Goal: Task Accomplishment & Management: Manage account settings

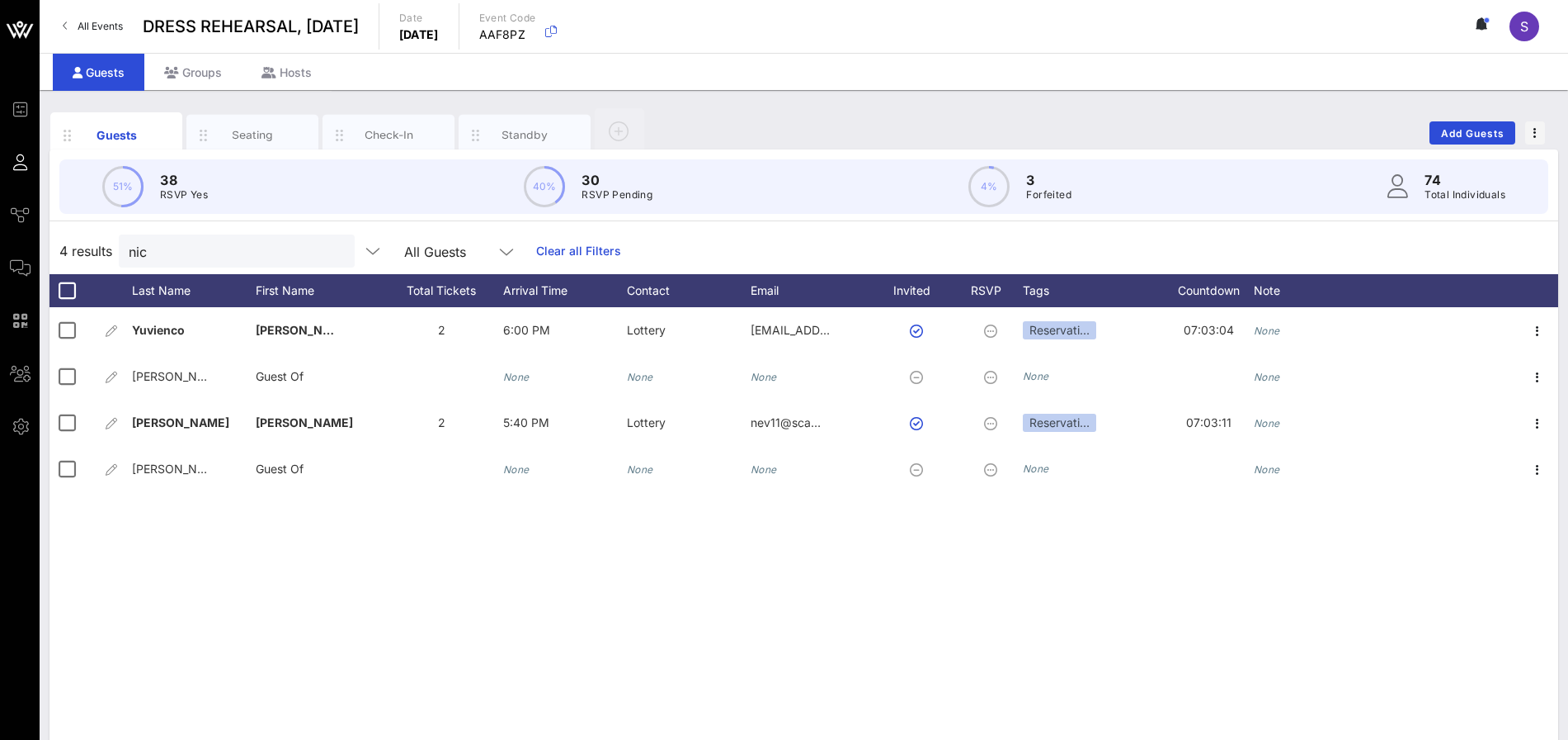
click at [549, 251] on link "Clear all Filters" at bounding box center [579, 251] width 85 height 18
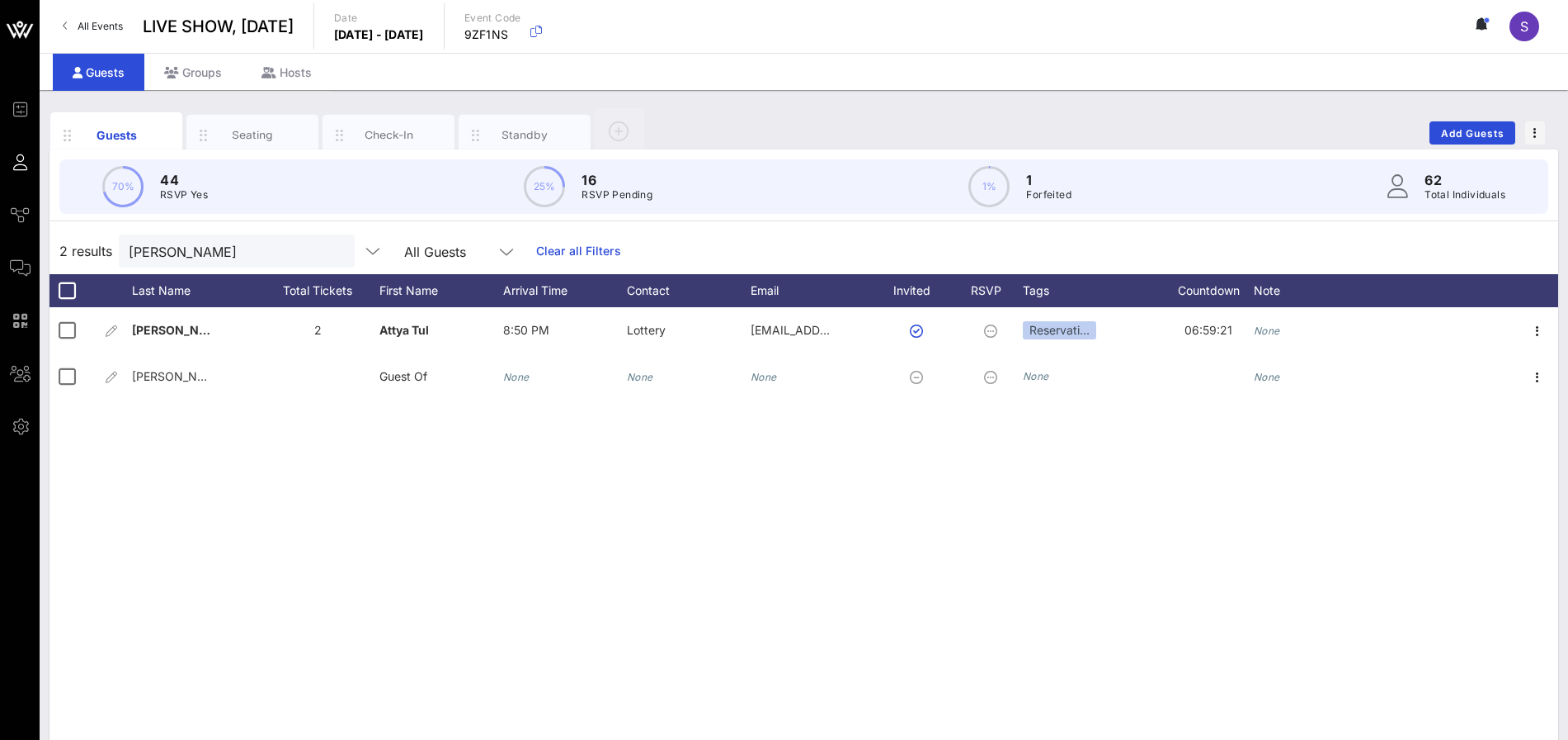
click at [561, 243] on link "Clear all Filters" at bounding box center [579, 251] width 85 height 18
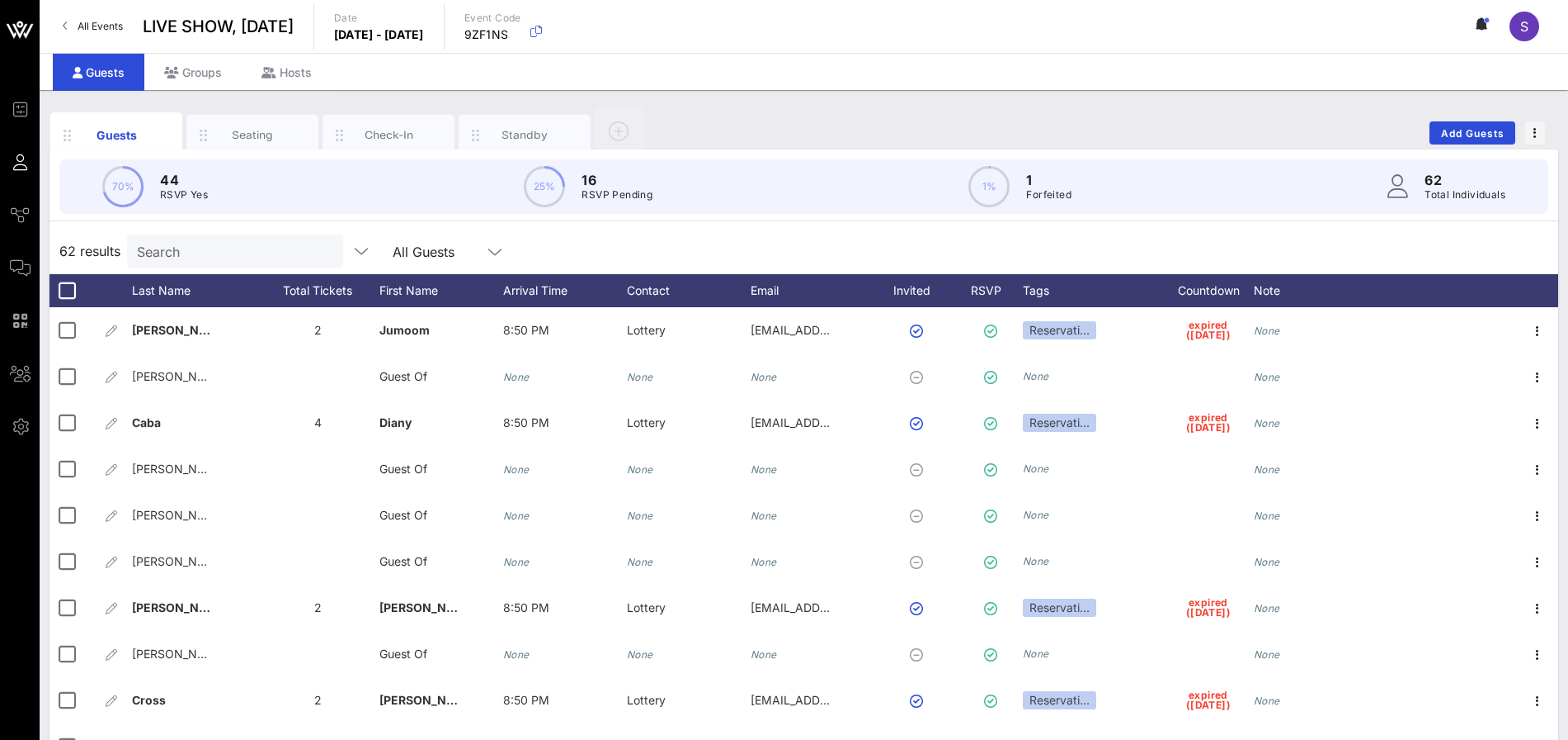
click at [260, 246] on input "Search" at bounding box center [233, 251] width 193 height 21
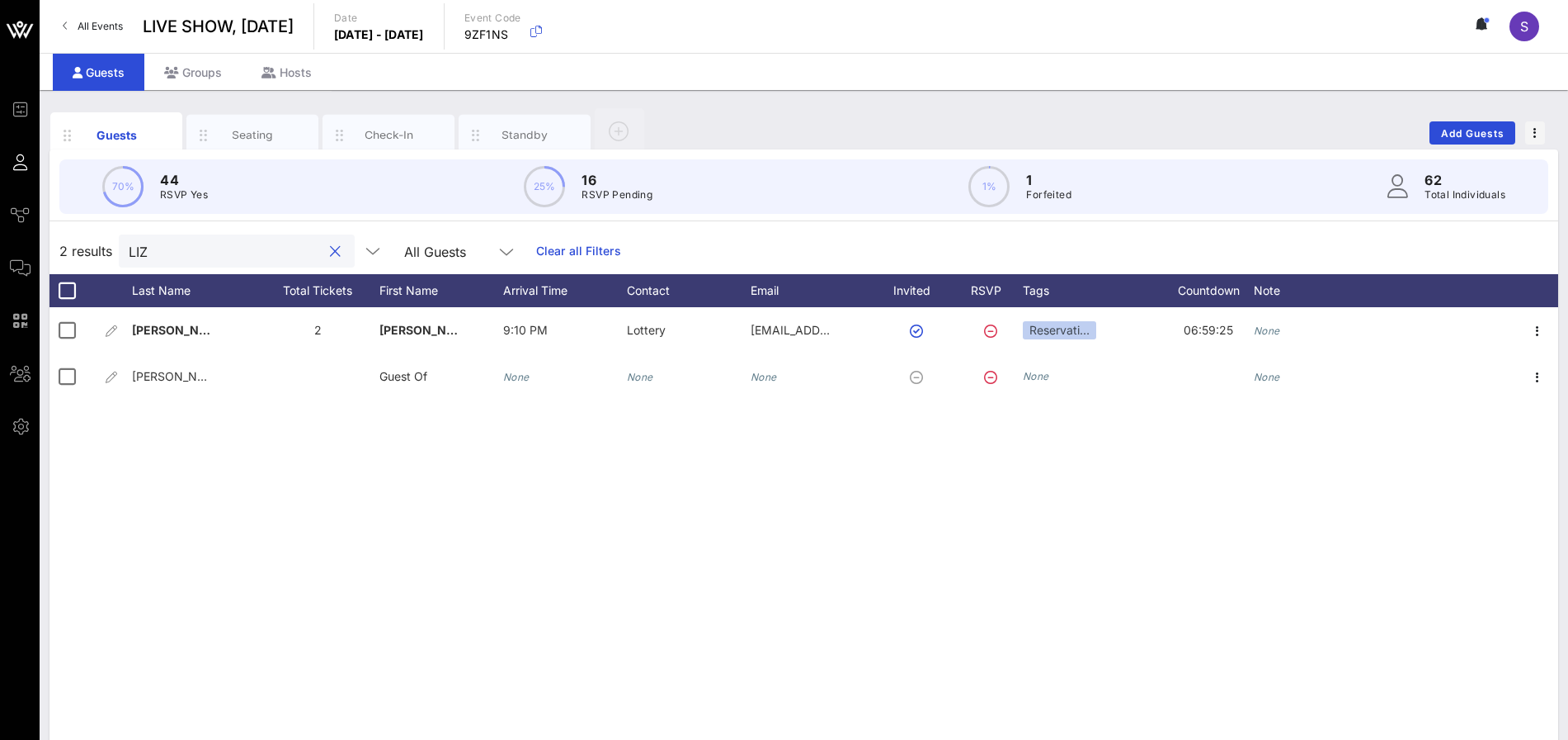
type input "LIZ"
click at [562, 252] on link "Clear all Filters" at bounding box center [579, 251] width 85 height 18
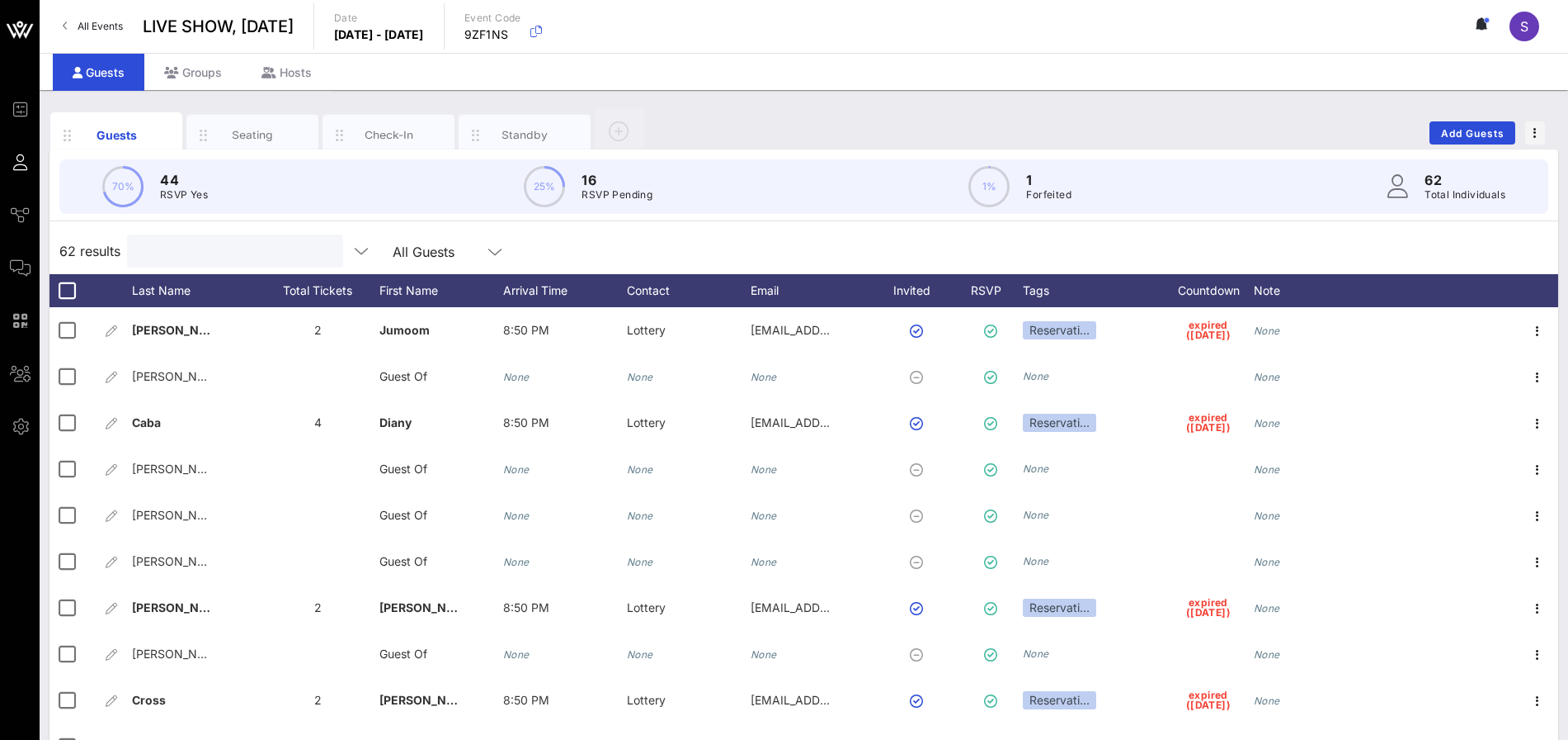
click at [200, 254] on input "text" at bounding box center [233, 251] width 193 height 21
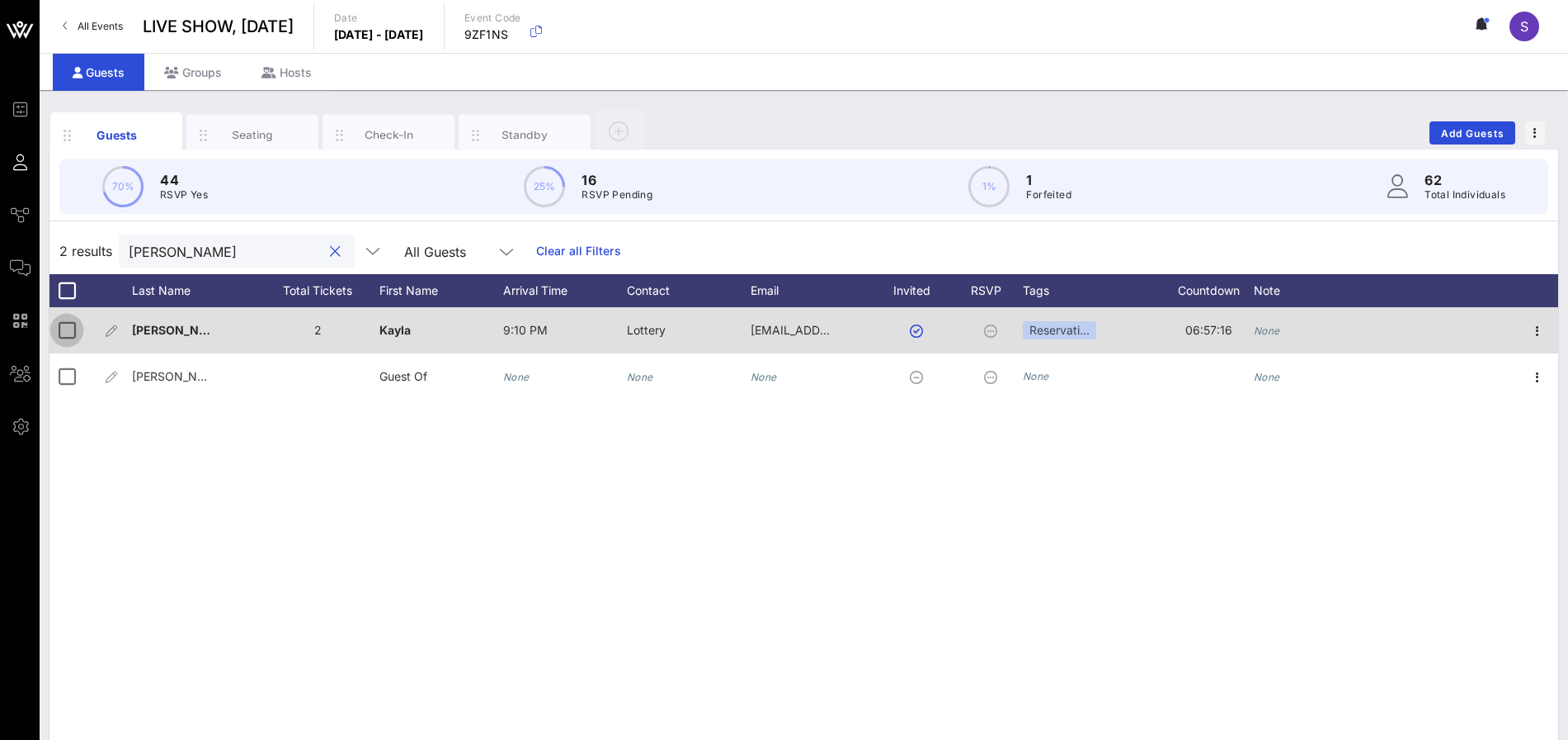
type input "kay"
click at [58, 328] on div at bounding box center [67, 330] width 28 height 28
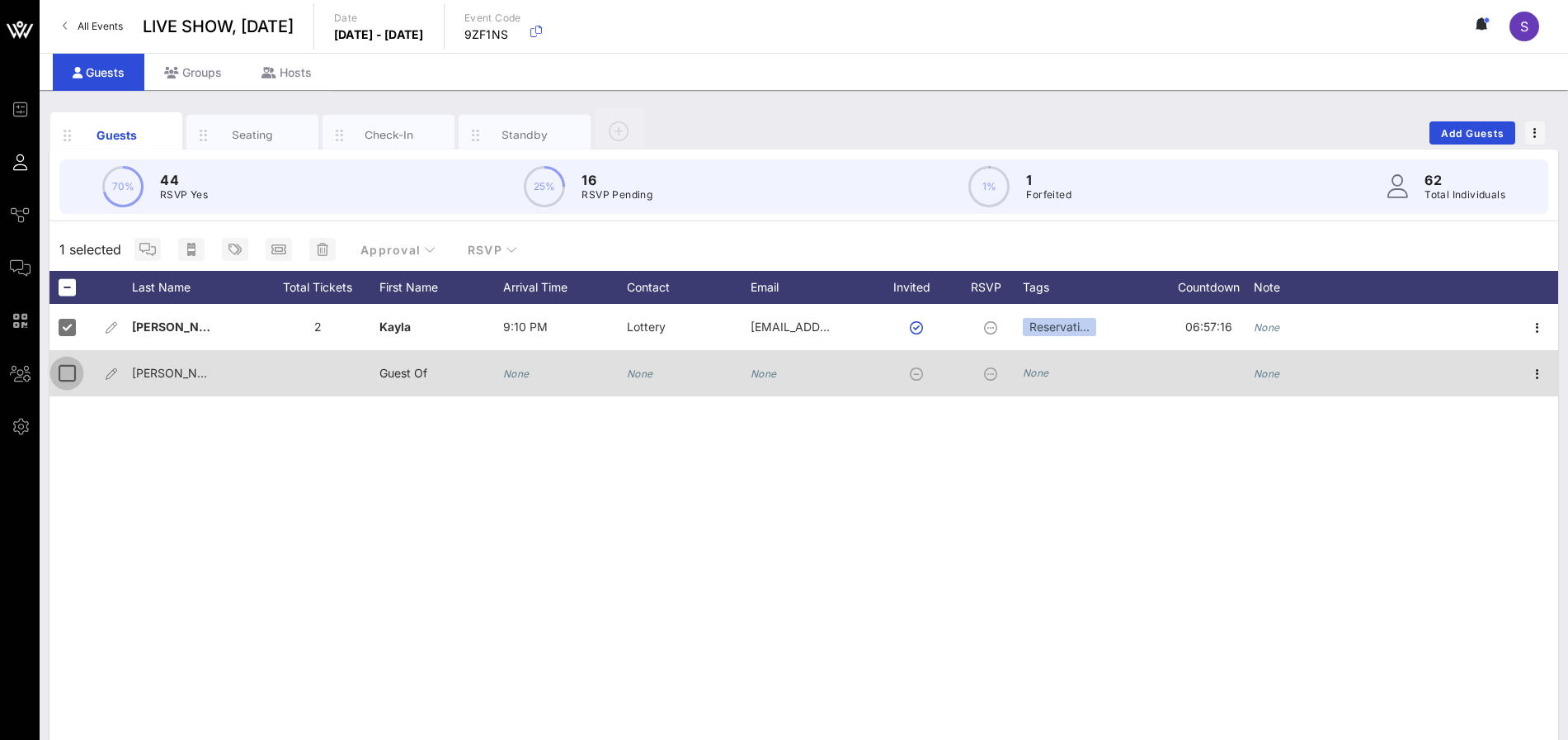
click at [66, 370] on div at bounding box center [67, 372] width 28 height 28
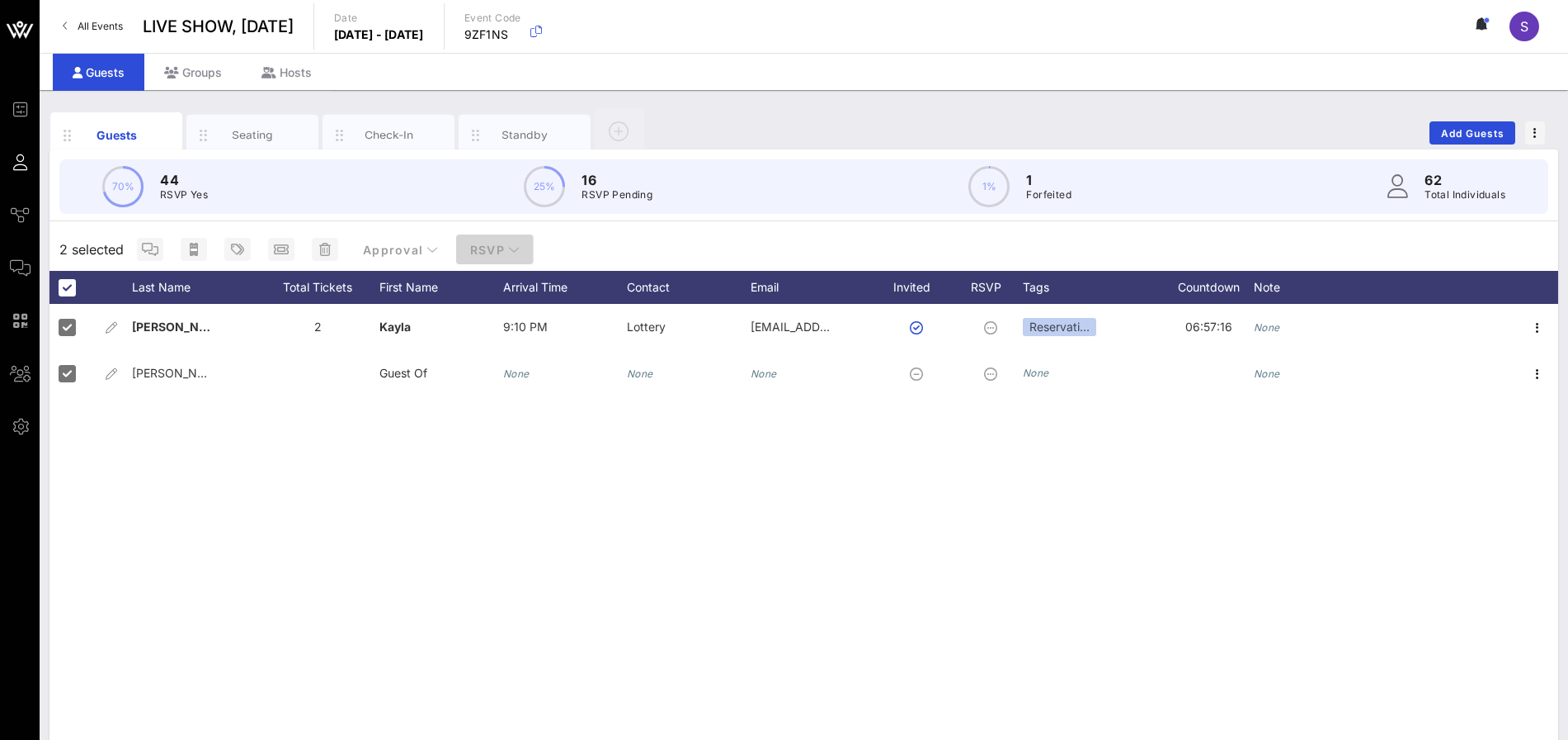
click at [456, 244] on button "RSVP" at bounding box center [495, 249] width 77 height 30
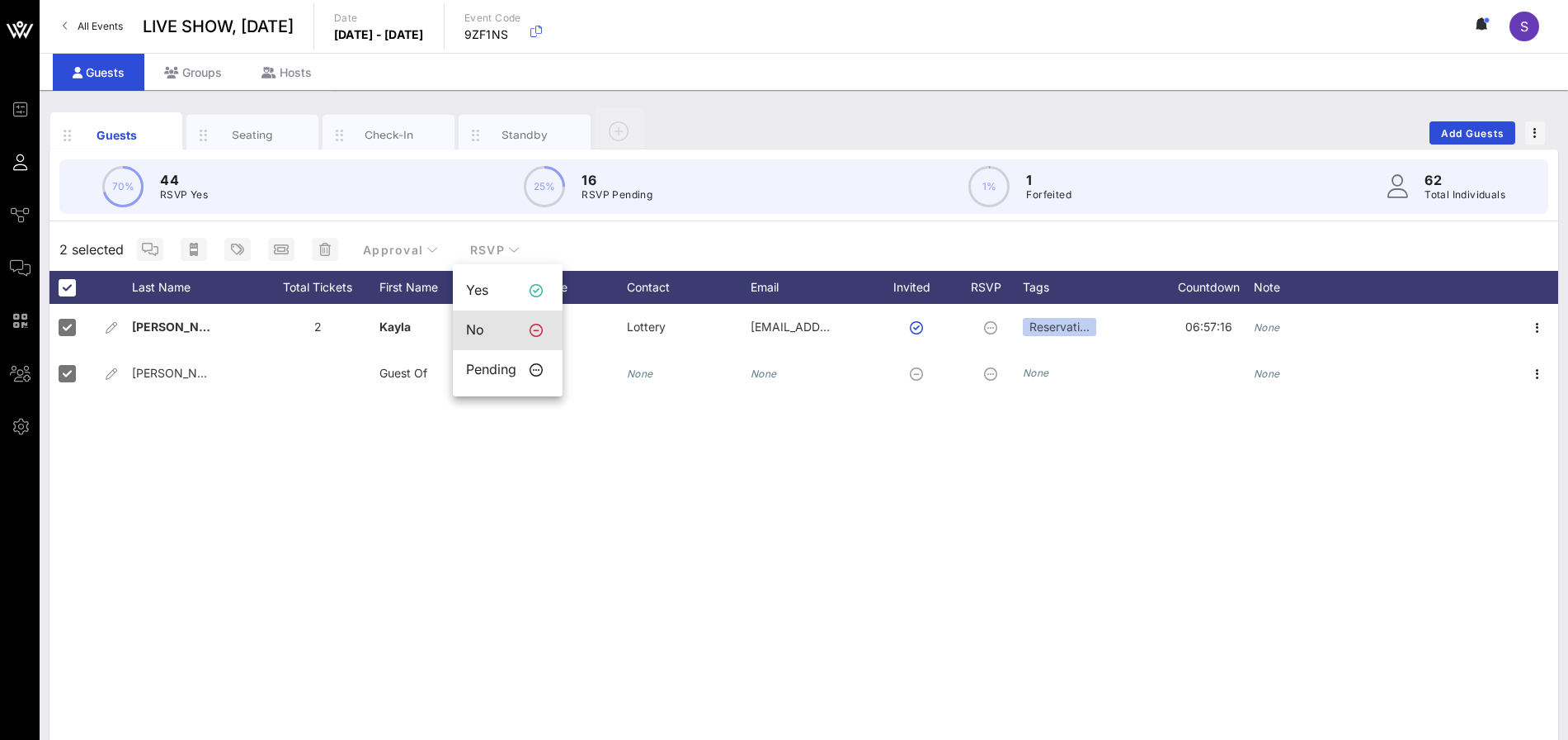
click at [481, 331] on div "No" at bounding box center [491, 330] width 50 height 15
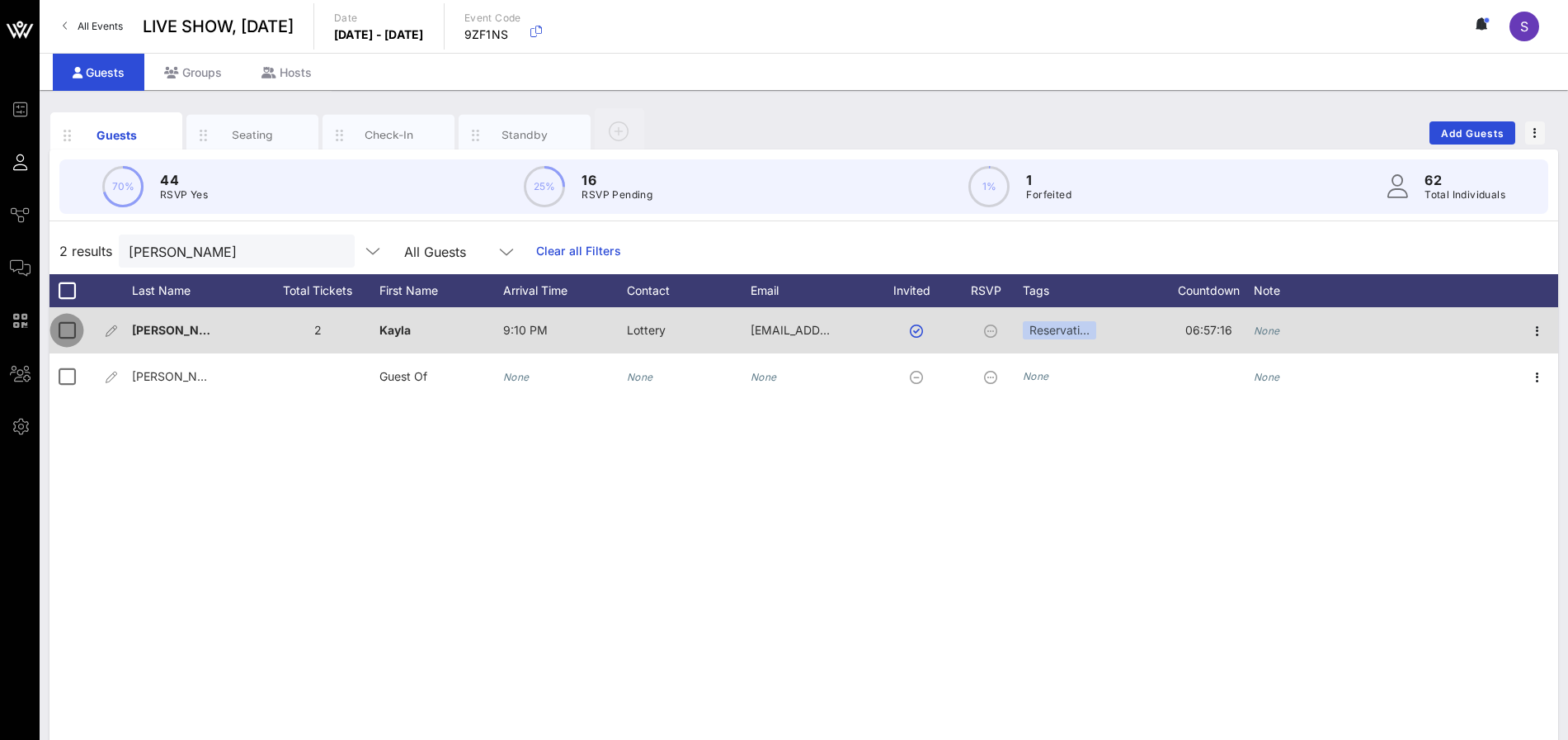
click at [75, 327] on div at bounding box center [67, 330] width 28 height 28
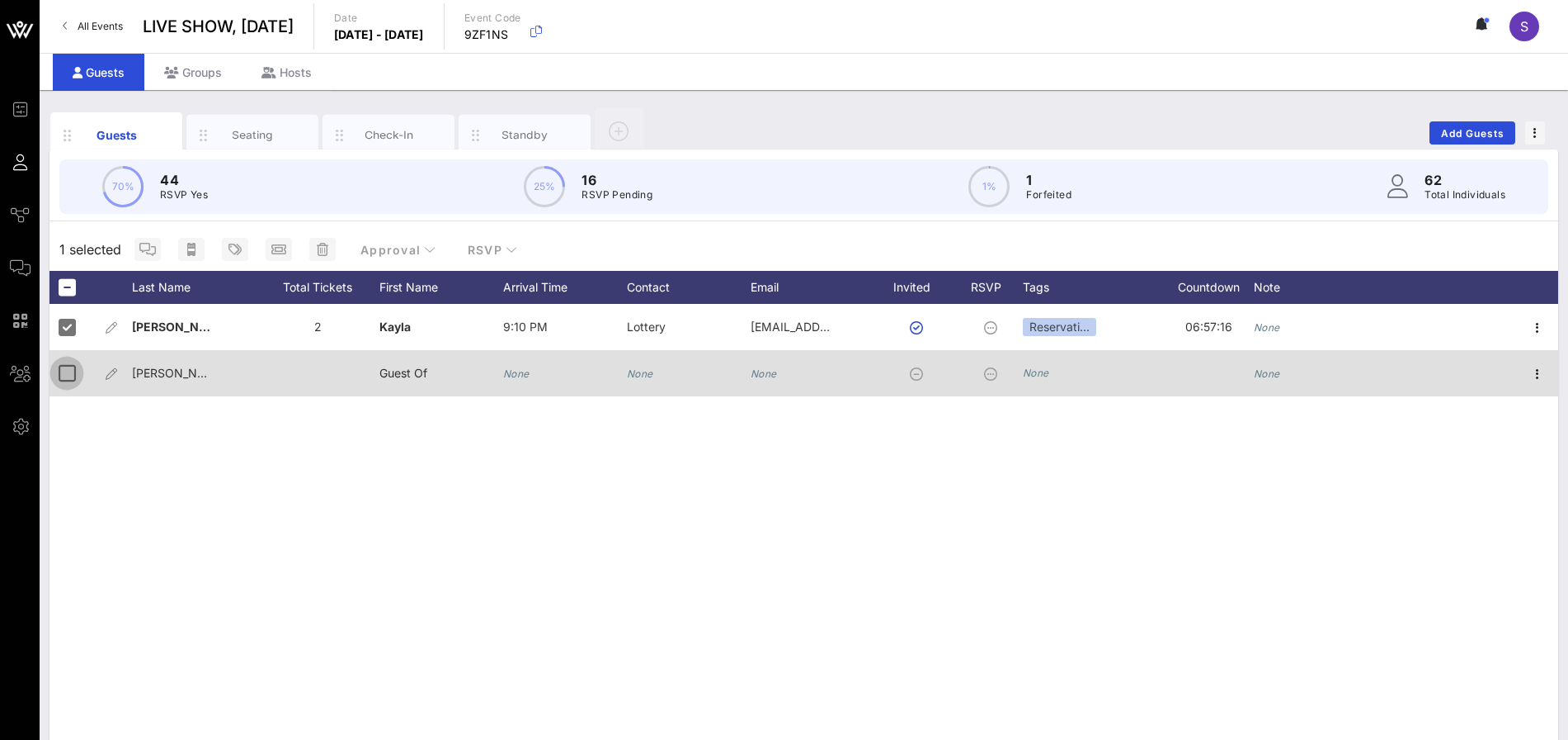
click at [68, 376] on div at bounding box center [67, 372] width 28 height 28
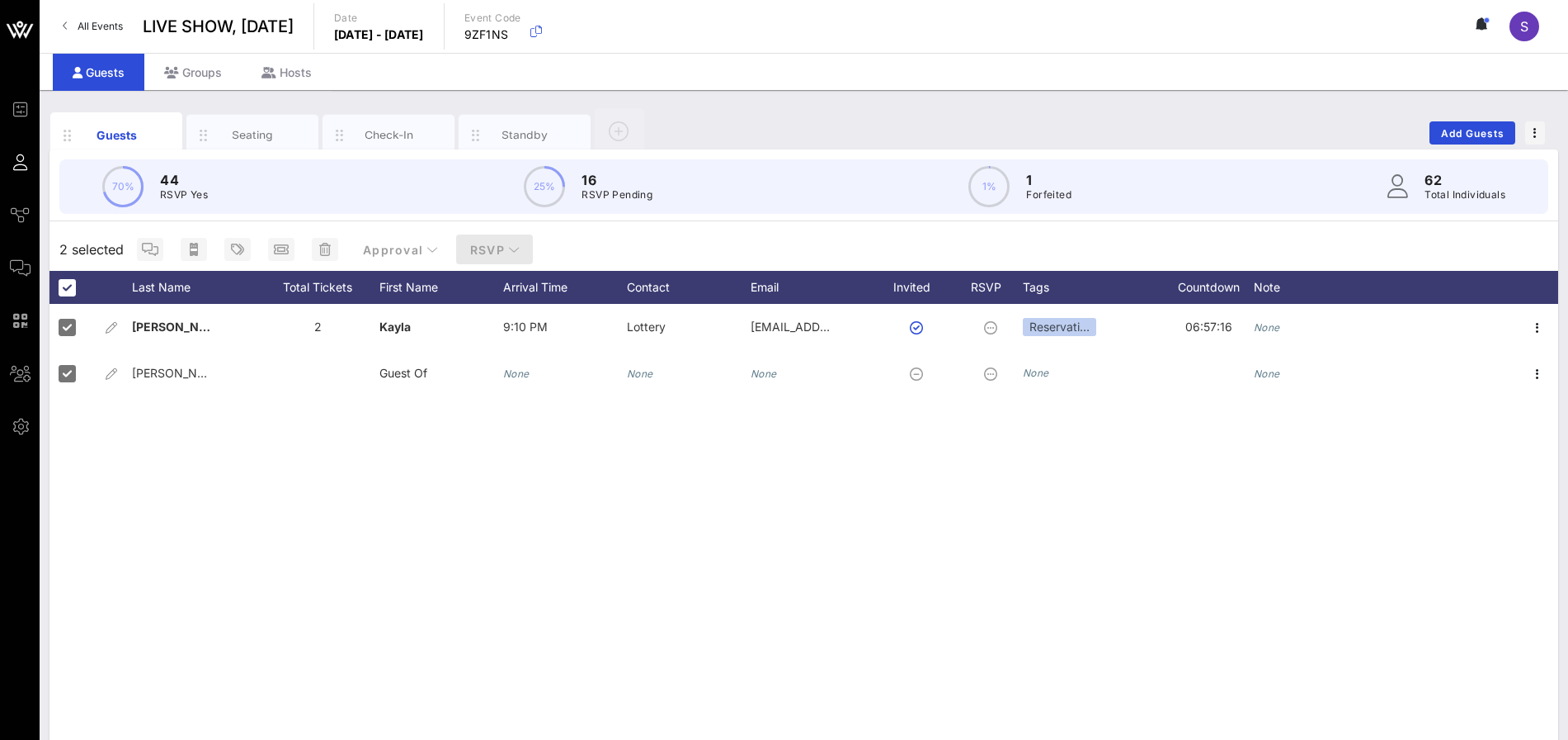
click at [512, 237] on button "RSVP" at bounding box center [495, 249] width 77 height 30
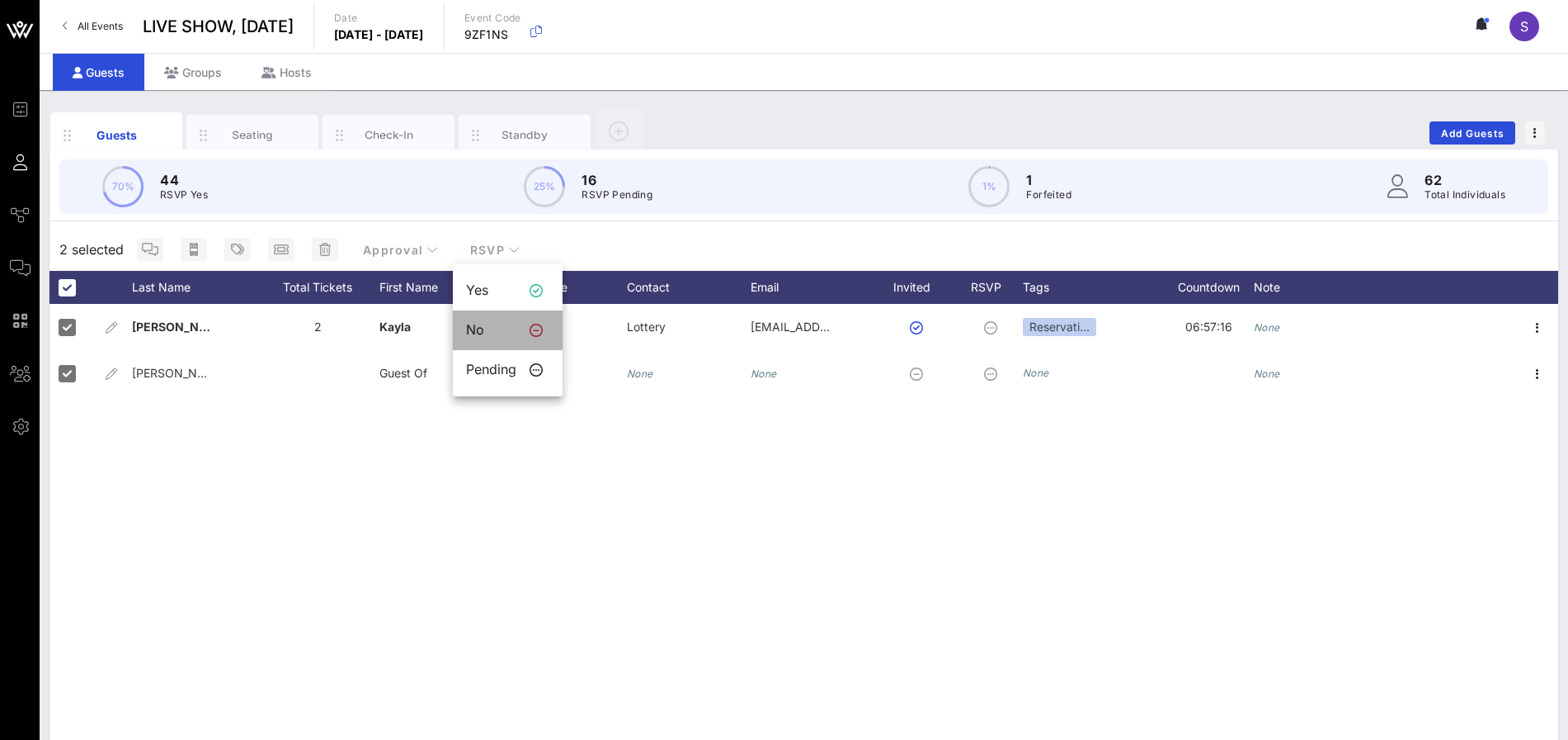
click at [523, 325] on div "No" at bounding box center [508, 330] width 110 height 40
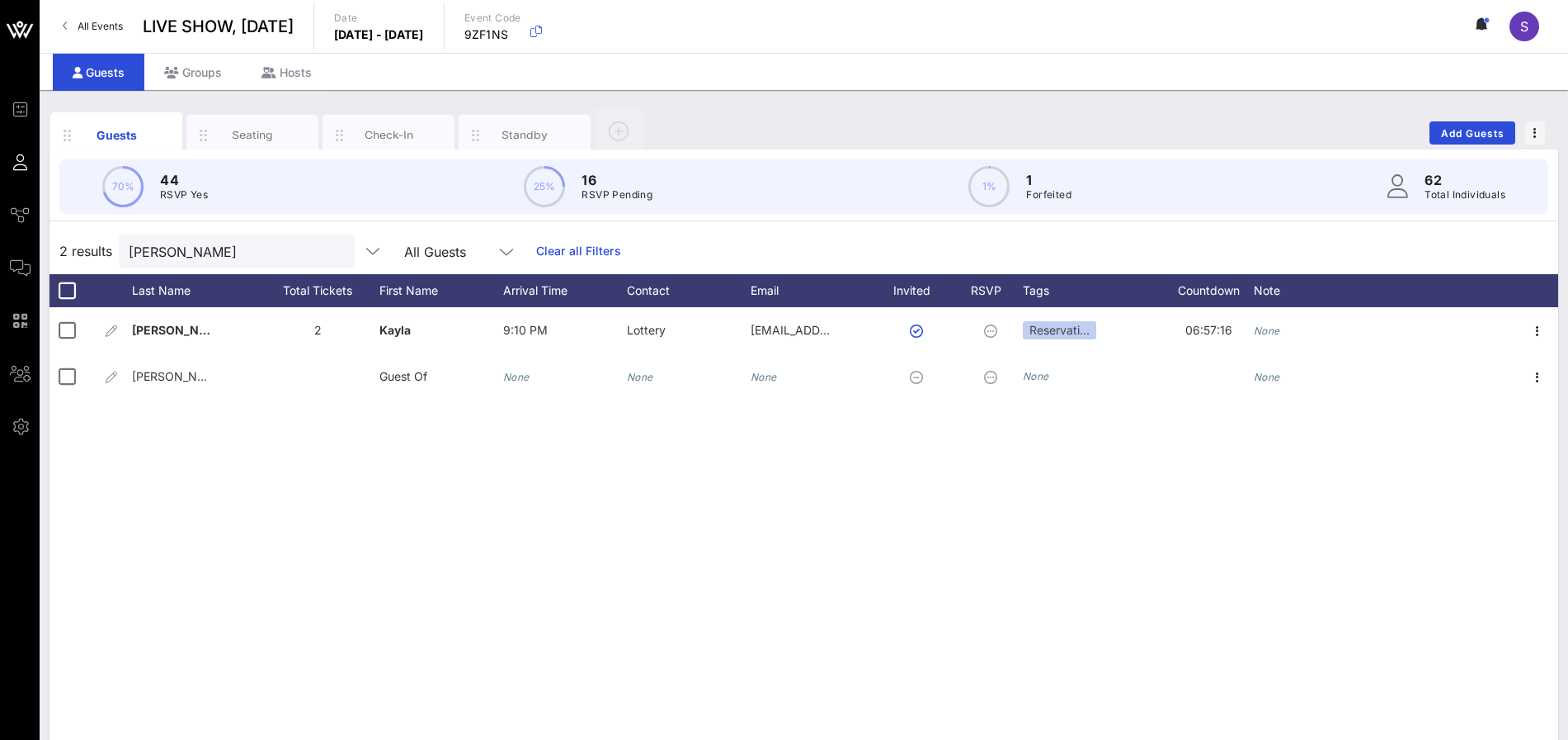
click at [559, 244] on link "Clear all Filters" at bounding box center [579, 251] width 85 height 18
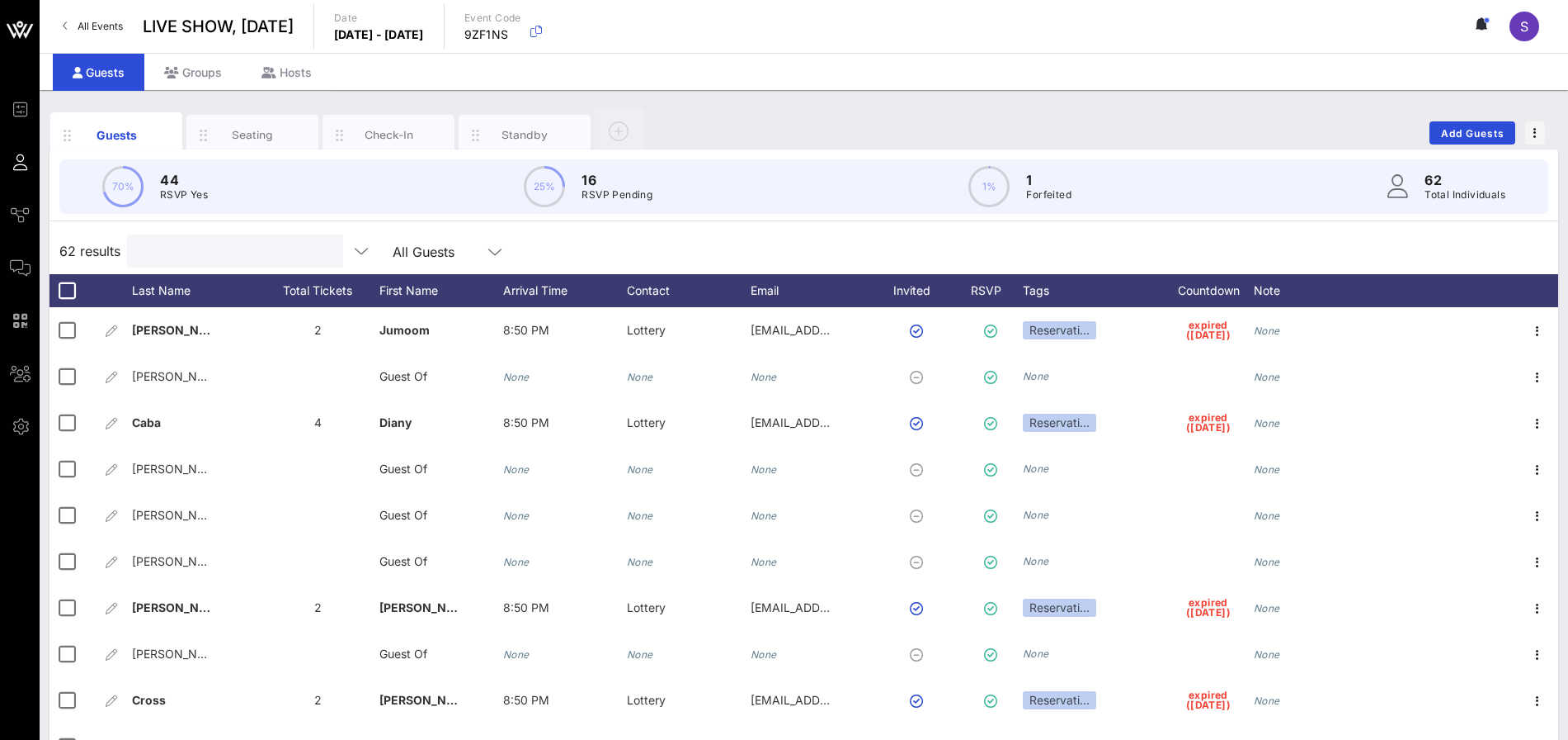
click at [248, 255] on input "text" at bounding box center [233, 251] width 193 height 21
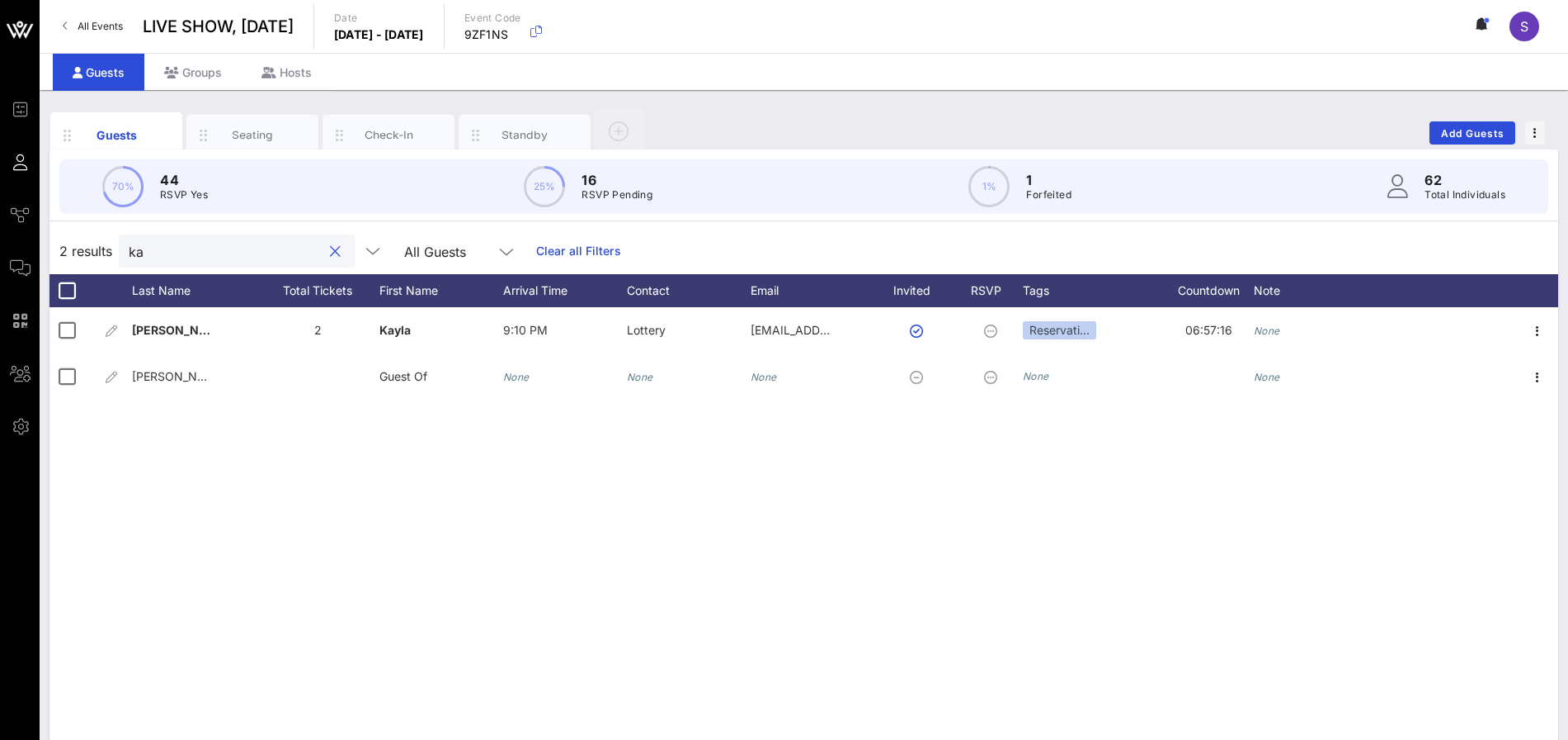
type input "k"
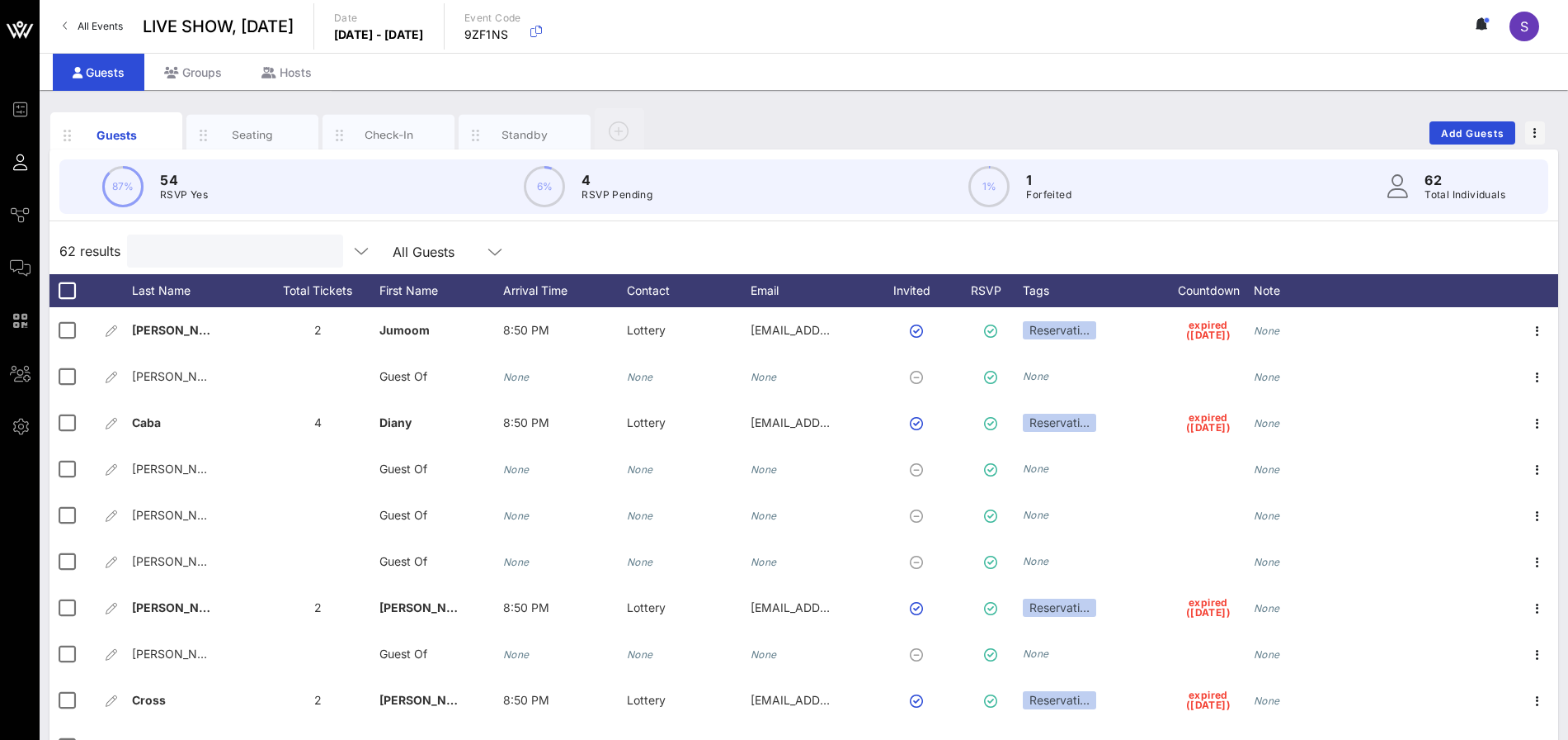
click at [212, 254] on input "text" at bounding box center [233, 251] width 193 height 21
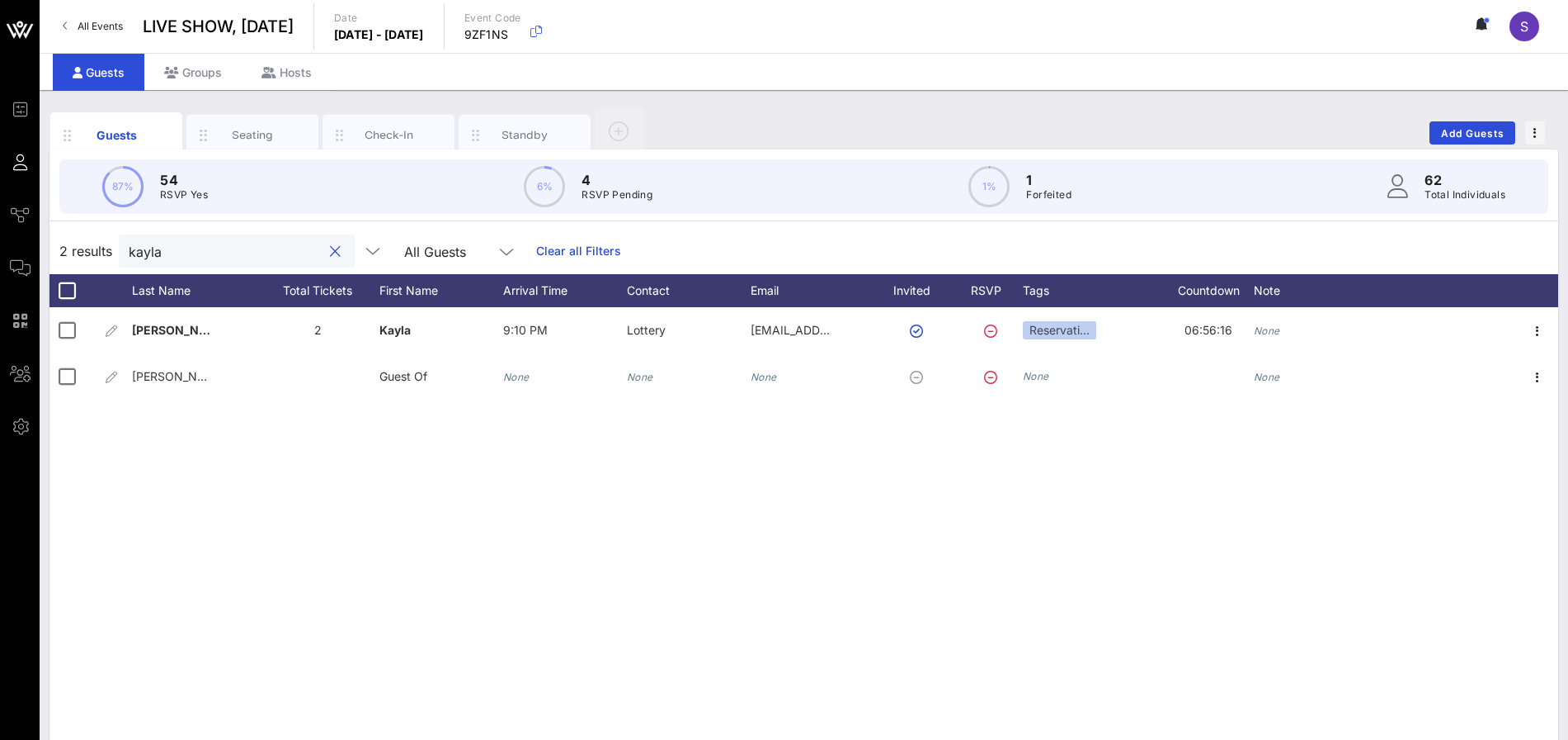
type input "kayla"
click at [573, 249] on link "Clear all Filters" at bounding box center [579, 251] width 85 height 18
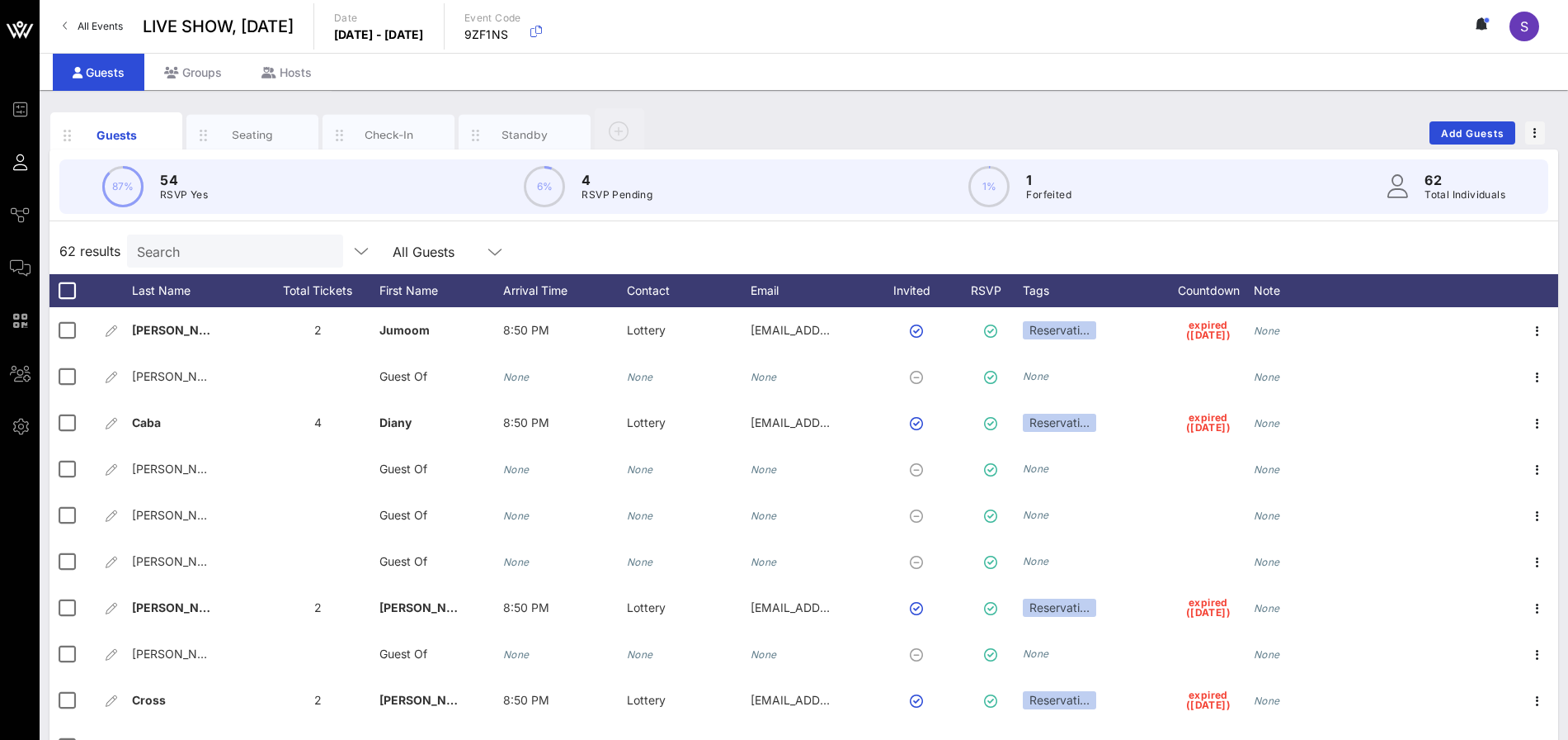
click at [233, 263] on div "Search" at bounding box center [233, 251] width 193 height 33
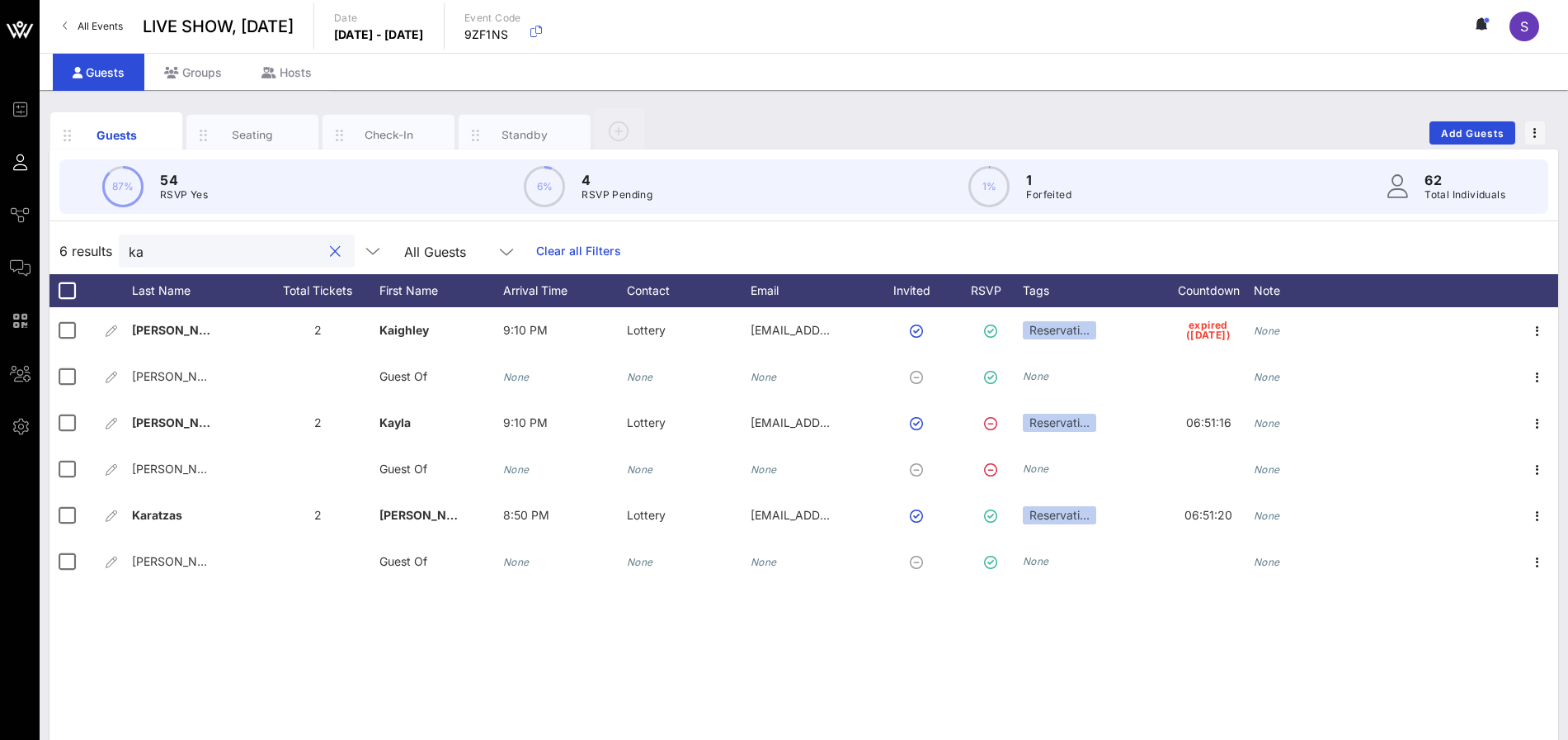
type input "k"
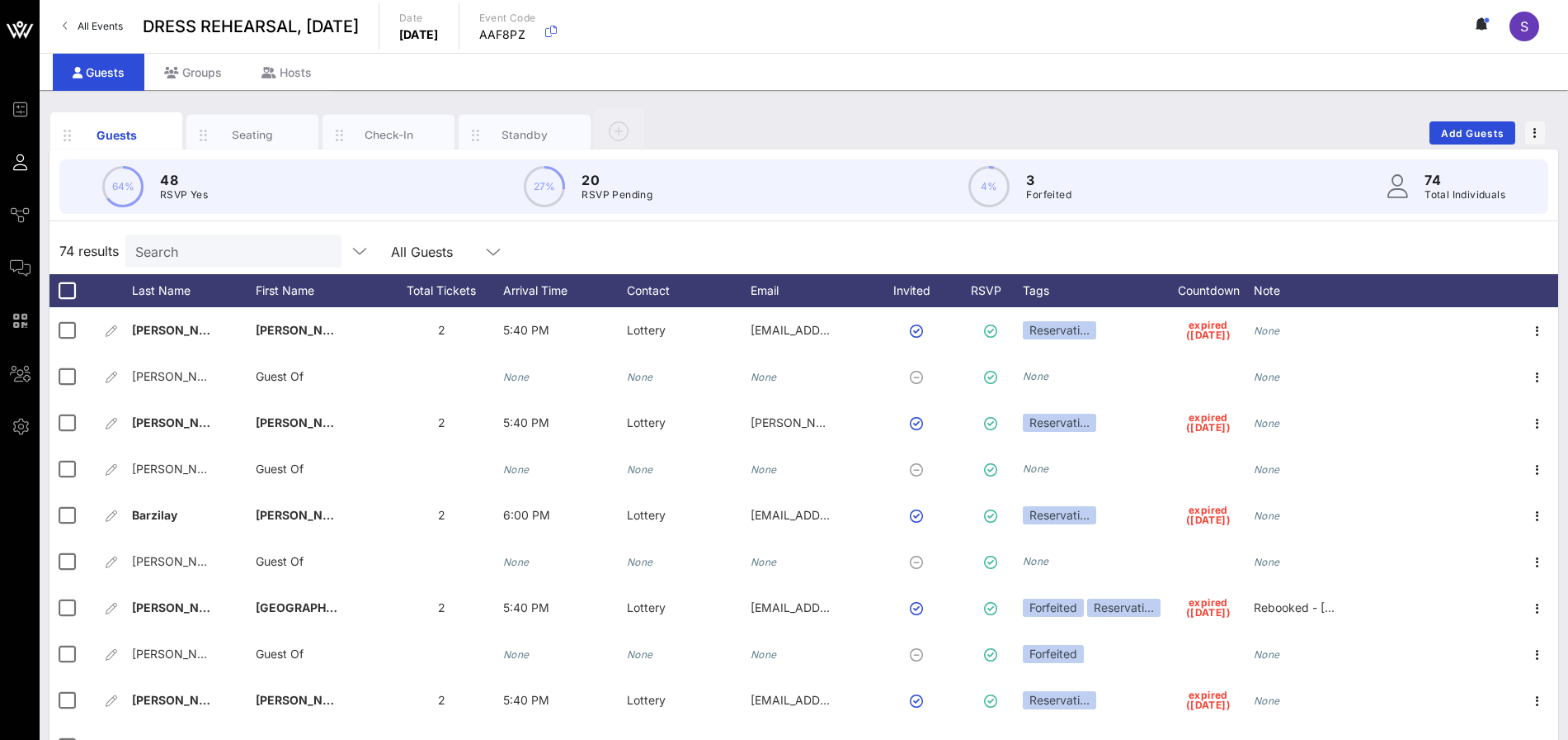
click at [178, 241] on input "Search" at bounding box center [231, 251] width 193 height 21
click at [906, 240] on div "74 results Search All Guests" at bounding box center [803, 251] width 1509 height 46
drag, startPoint x: 802, startPoint y: 113, endPoint x: 782, endPoint y: 128, distance: 25.0
click at [802, 113] on div "Guests Seating Check-In Standby Add Guests" at bounding box center [803, 132] width 1509 height 53
click at [198, 250] on input "text" at bounding box center [231, 251] width 193 height 21
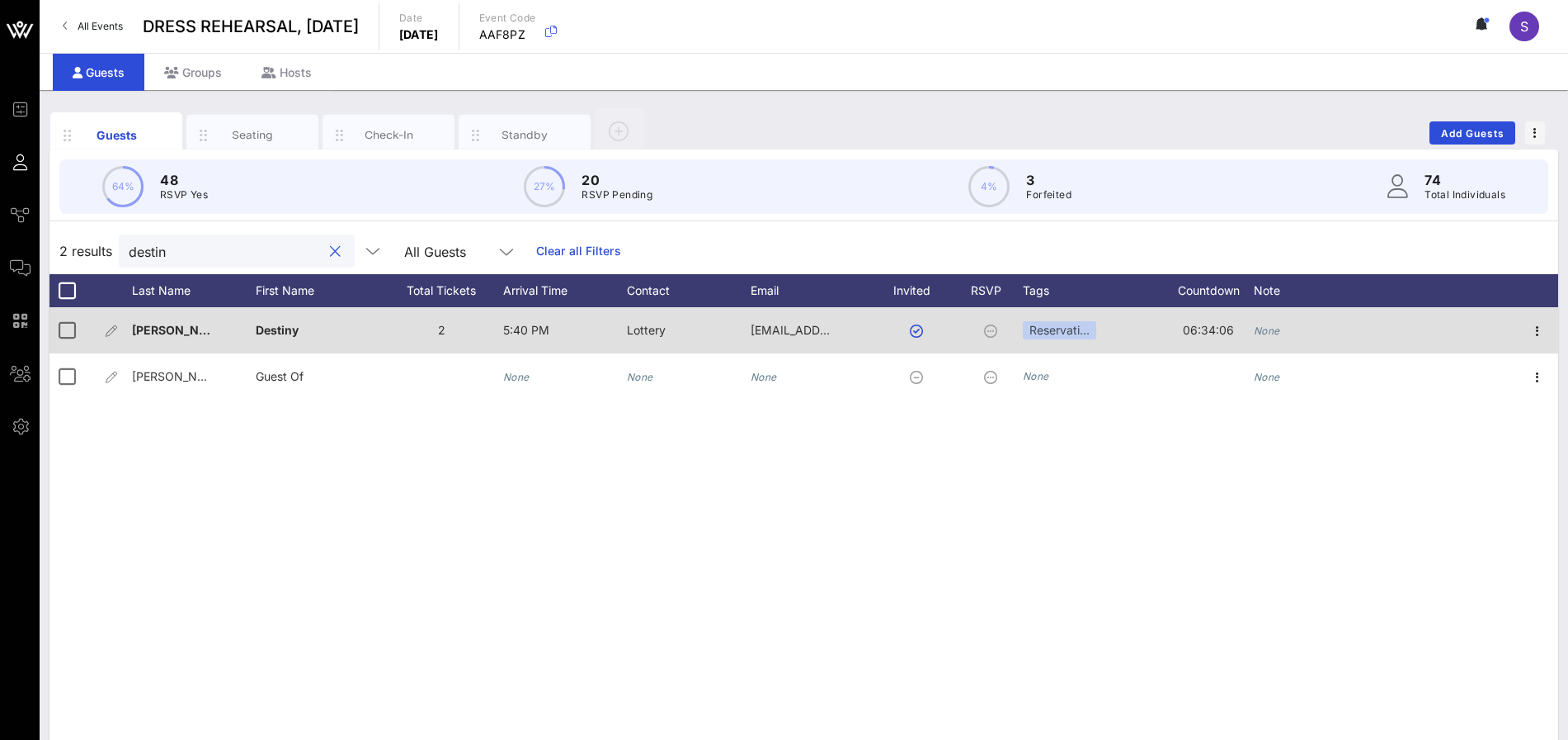
type input "destin"
click at [1290, 326] on div "None" at bounding box center [1315, 340] width 123 height 66
type input "EMAILED NO - will rebook"
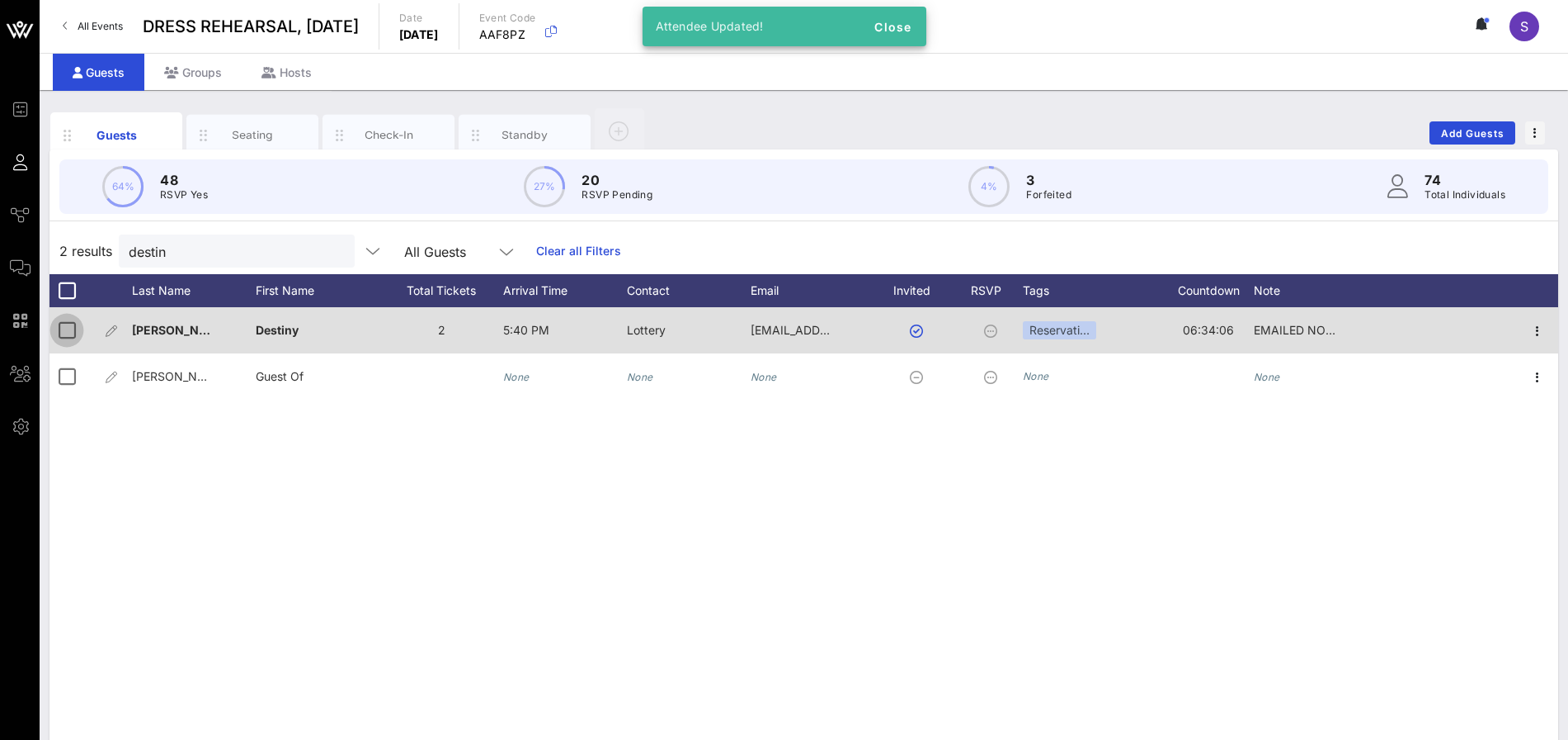
click at [61, 339] on div at bounding box center [67, 330] width 28 height 28
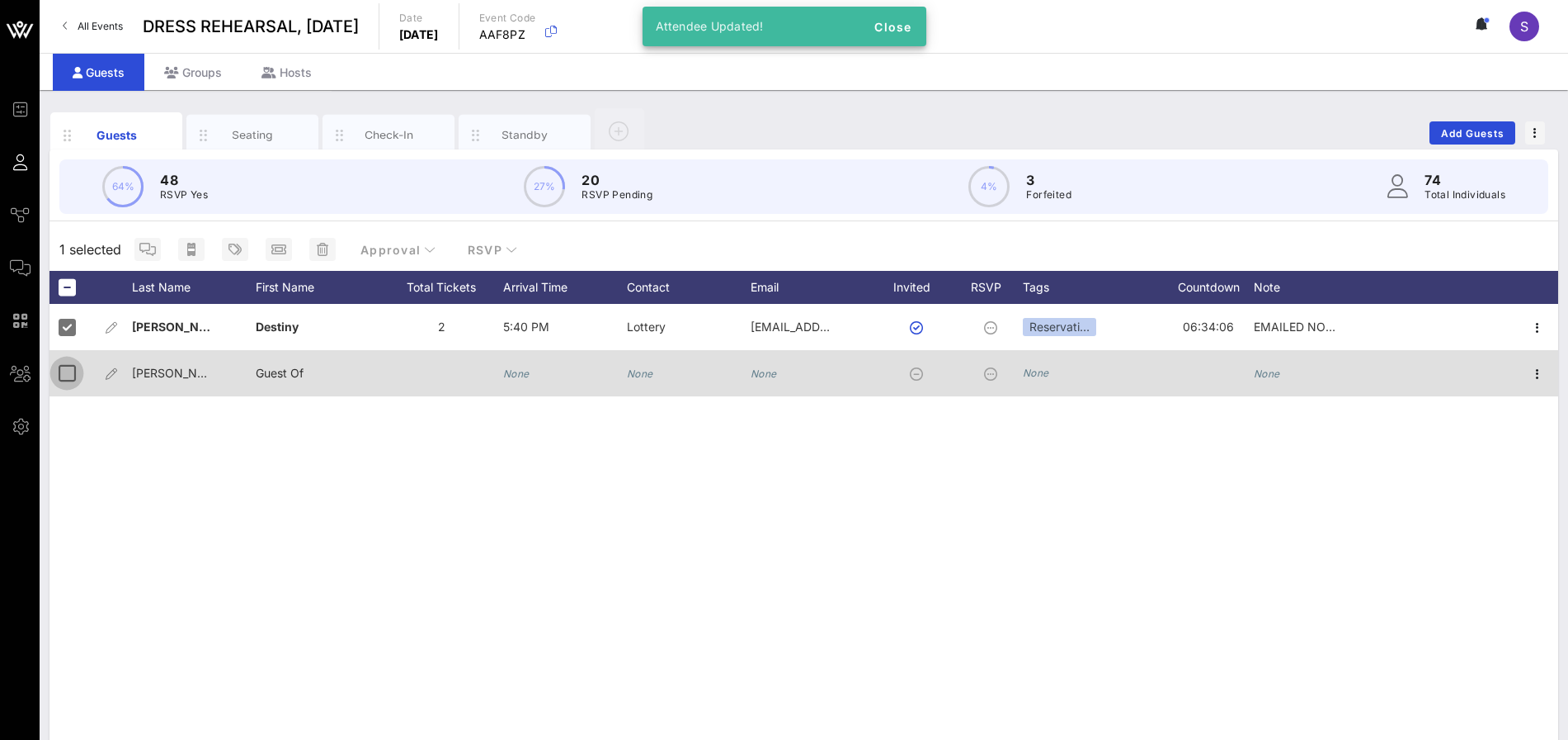
click at [66, 370] on div at bounding box center [67, 372] width 28 height 28
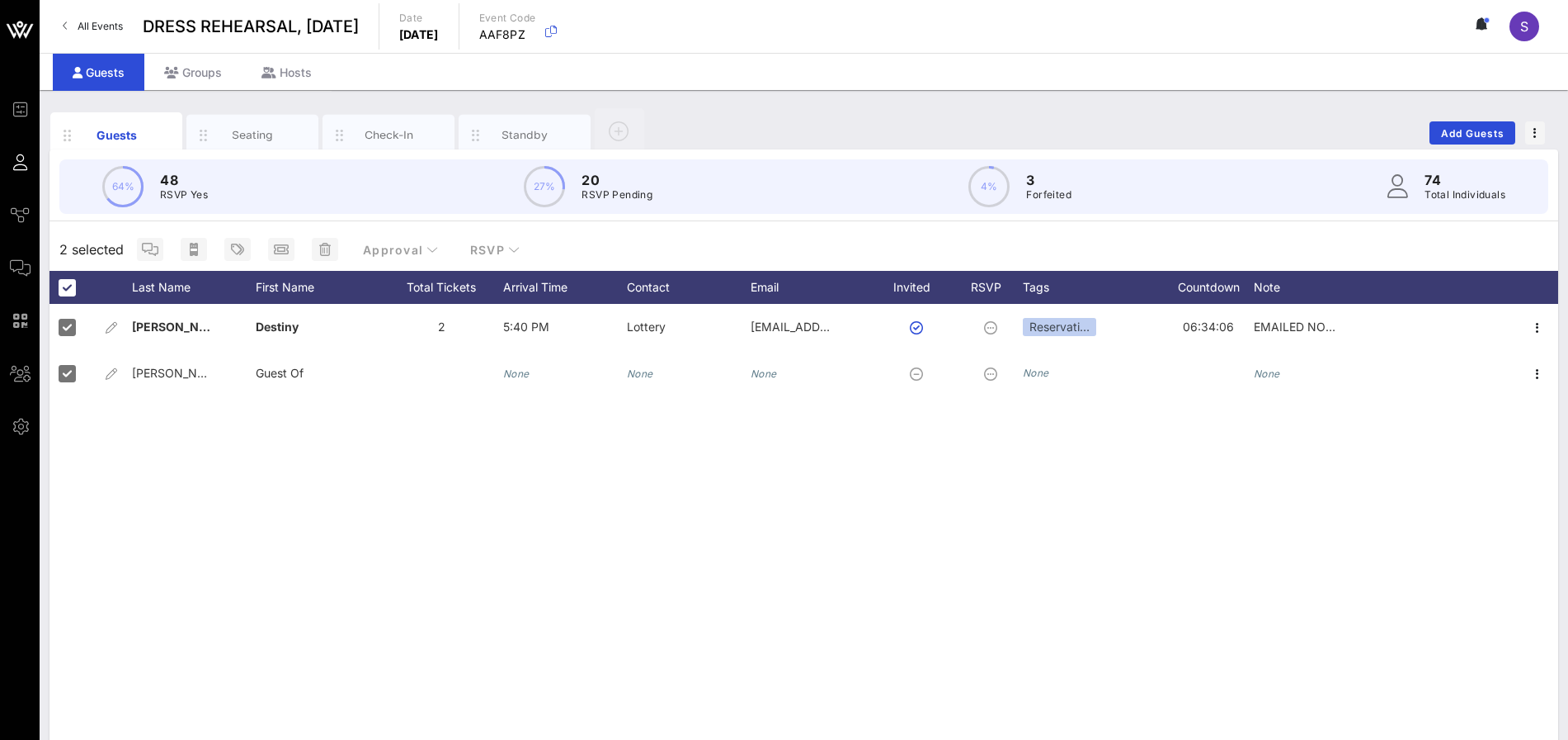
click at [930, 542] on div "Mirabello-Moore Destiny 2 5:40 PM Lottery destinydmm19@gmail.com Reservati… 06:…" at bounding box center [803, 551] width 1509 height 495
click at [505, 243] on span "RSVP" at bounding box center [495, 250] width 51 height 14
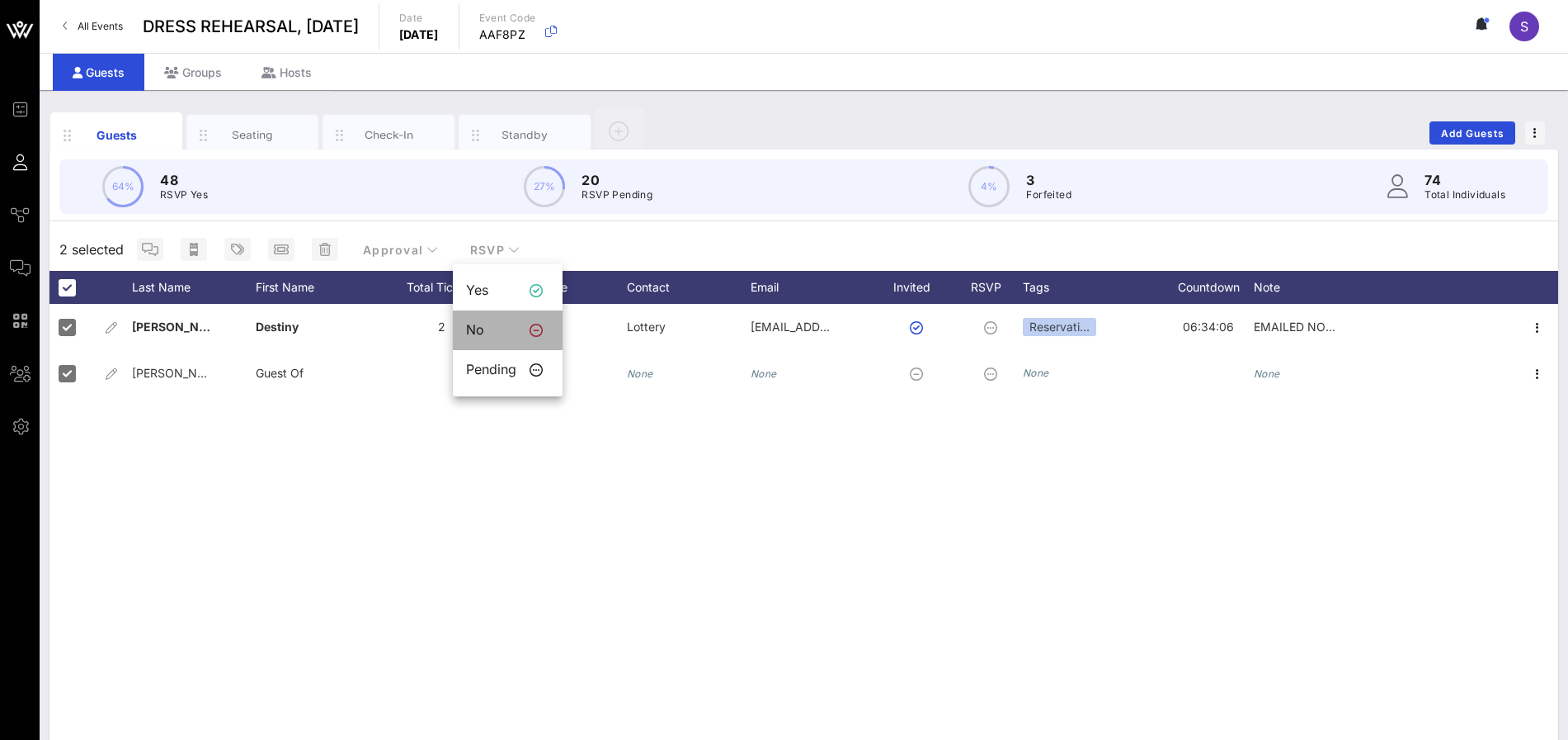
drag, startPoint x: 488, startPoint y: 322, endPoint x: 838, endPoint y: 474, distance: 381.6
click at [488, 324] on div "No" at bounding box center [491, 330] width 50 height 15
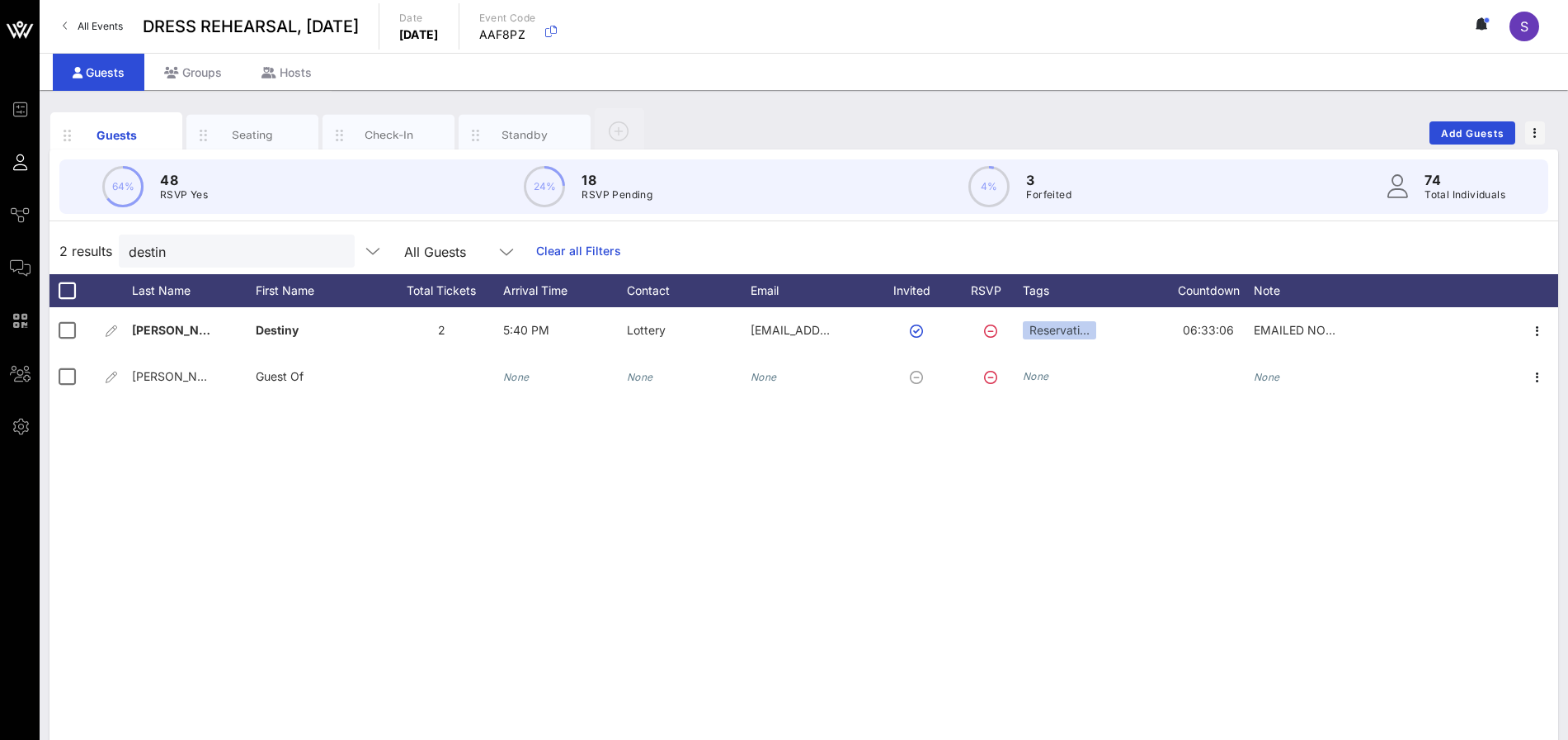
click at [838, 475] on div "Mirabello-Moore Destiny 2 5:40 PM Lottery destinydmm19@gmail.com Reservati… 06:…" at bounding box center [803, 554] width 1509 height 495
click at [1048, 482] on div "Mirabello-Moore Destiny 2 5:40 PM Lottery destinydmm19@gmail.com Reservati… 06:…" at bounding box center [803, 554] width 1509 height 495
click at [551, 260] on div "destin All Guests Clear all Filters" at bounding box center [369, 251] width 502 height 33
click at [550, 247] on link "Clear all Filters" at bounding box center [579, 251] width 85 height 18
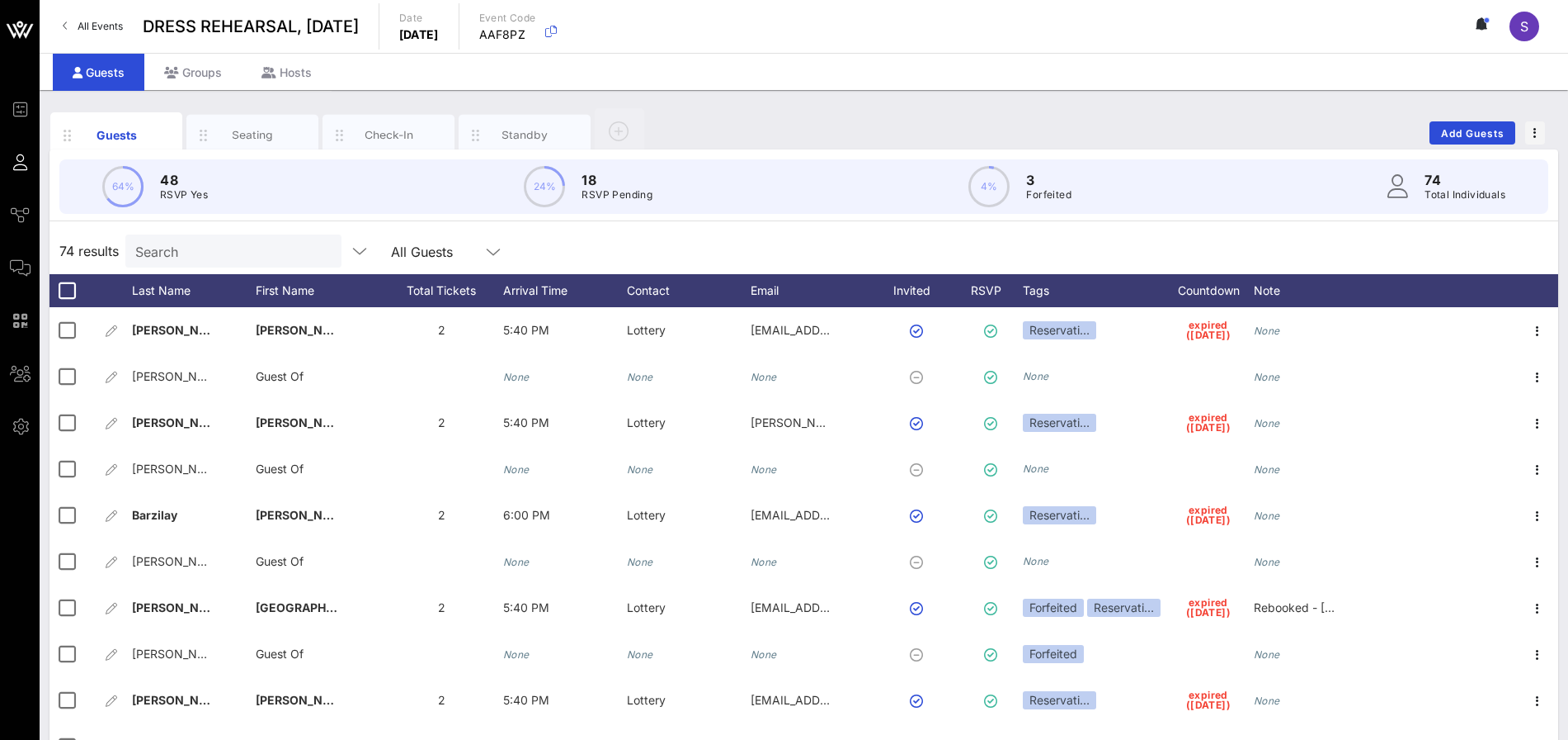
click at [675, 109] on div "Guests Seating Check-In Standby Add Guests" at bounding box center [803, 132] width 1509 height 53
click at [266, 243] on input "Search" at bounding box center [231, 251] width 193 height 21
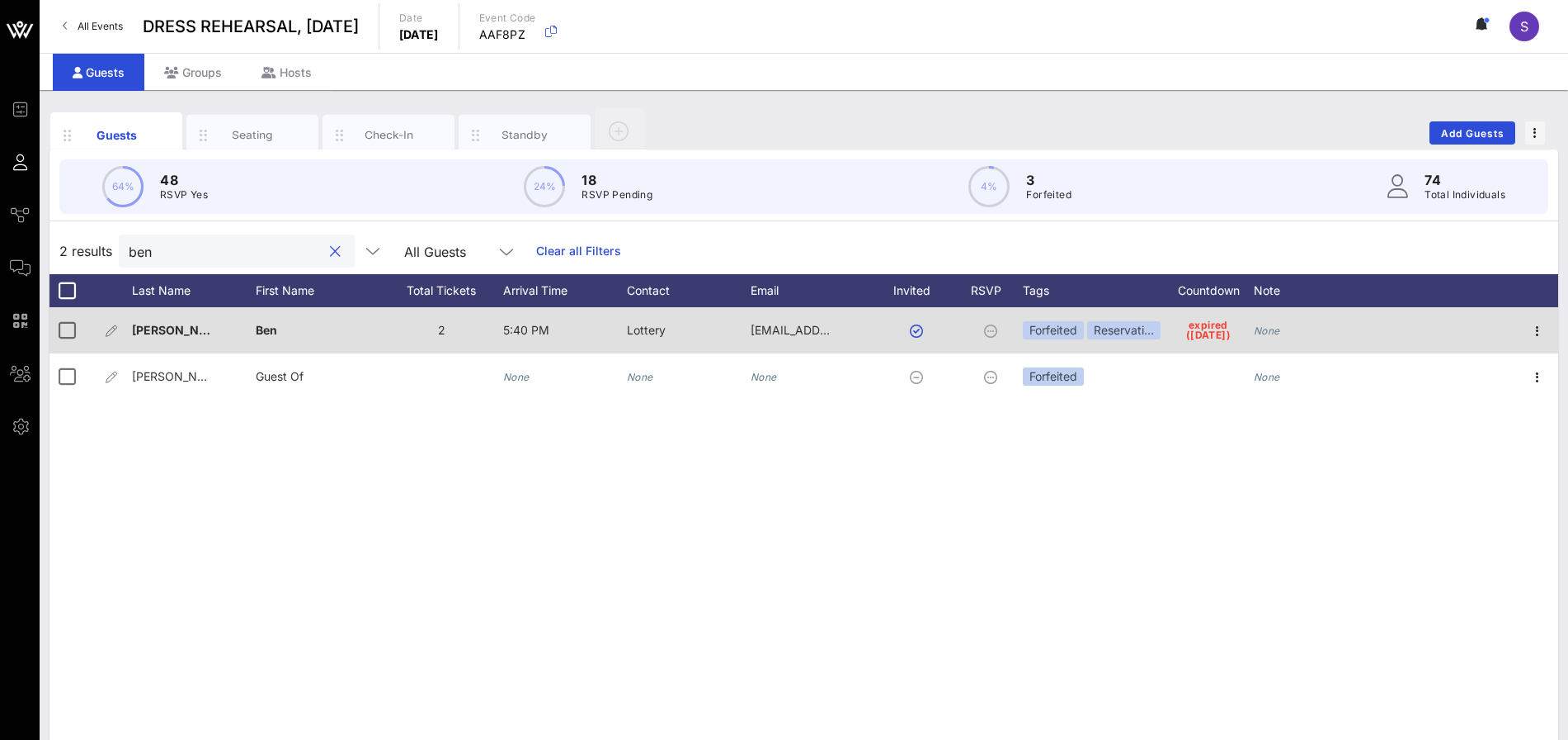
type input "ben"
click at [911, 329] on button "button" at bounding box center [917, 331] width 14 height 14
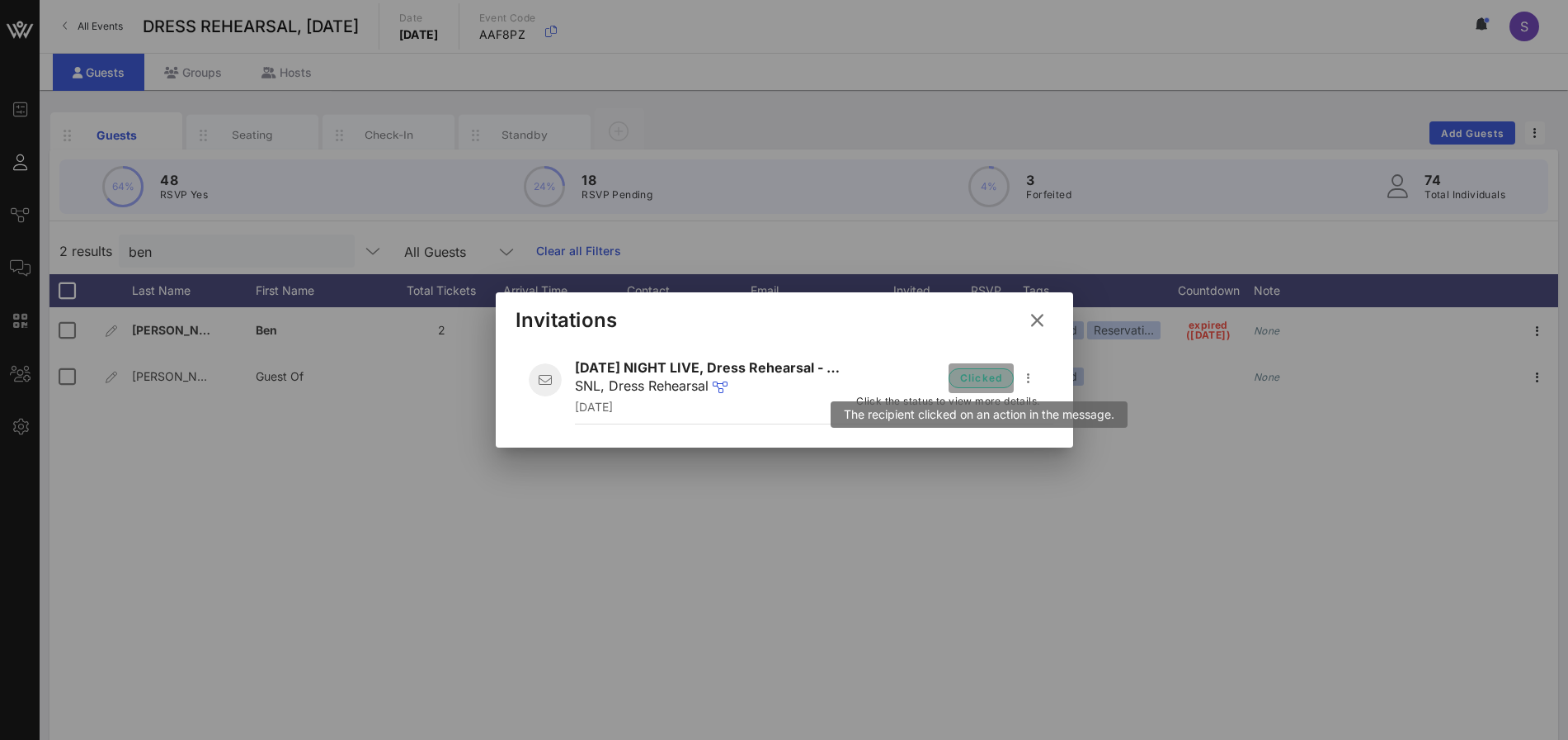
click at [987, 381] on span "clicked" at bounding box center [981, 377] width 43 height 16
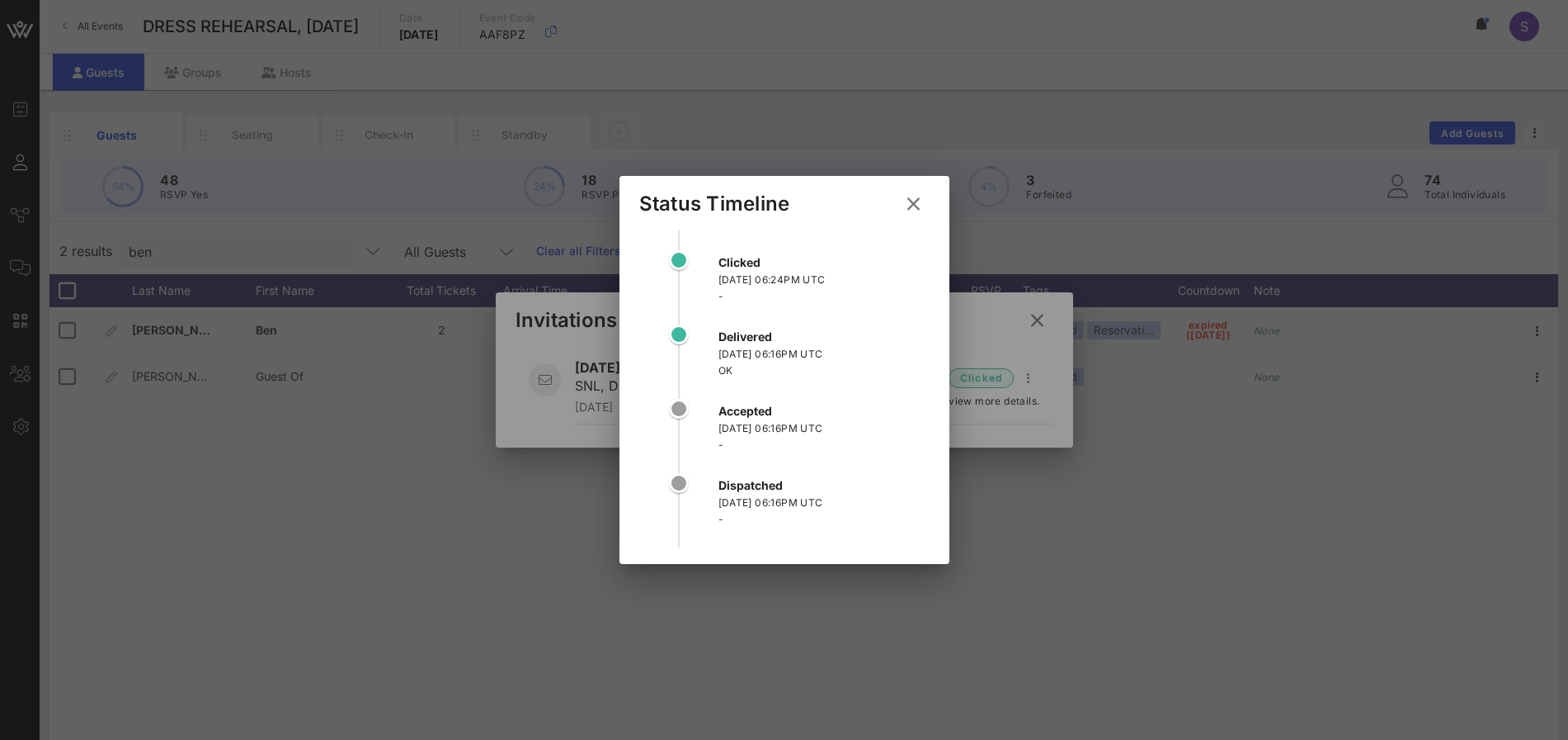
click at [906, 208] on icon at bounding box center [912, 204] width 24 height 22
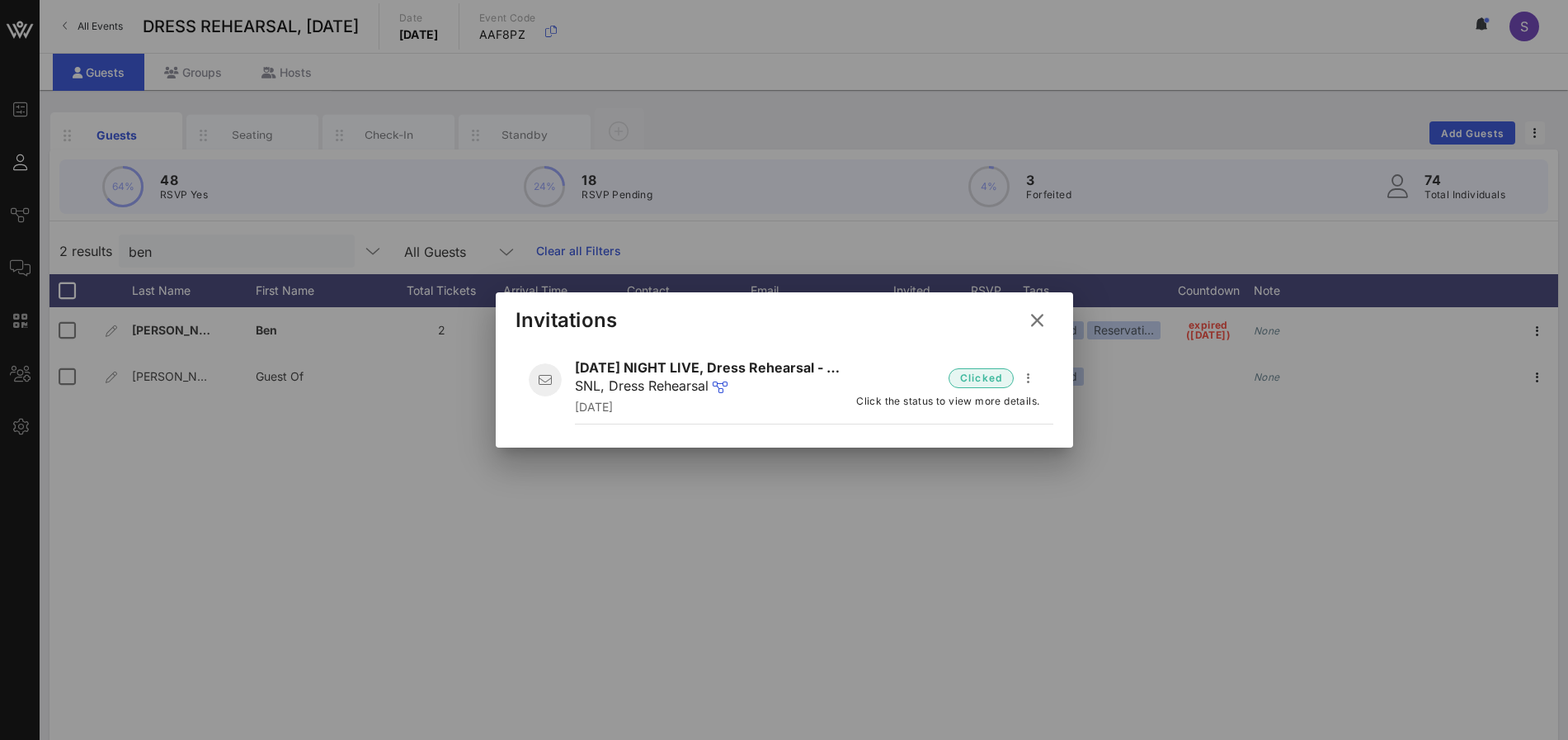
click at [1036, 317] on icon at bounding box center [1037, 319] width 27 height 26
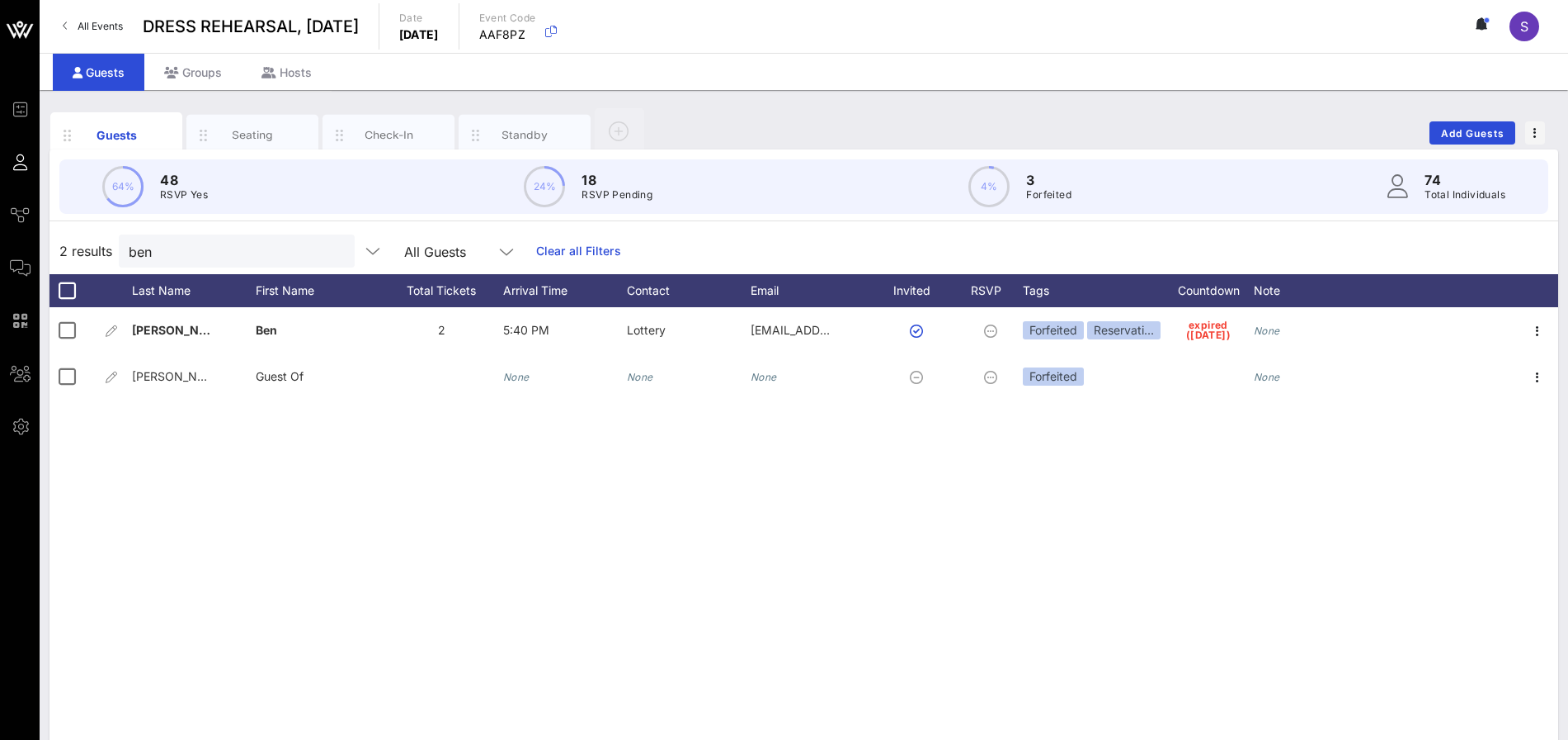
click at [566, 248] on link "Clear all Filters" at bounding box center [579, 251] width 85 height 18
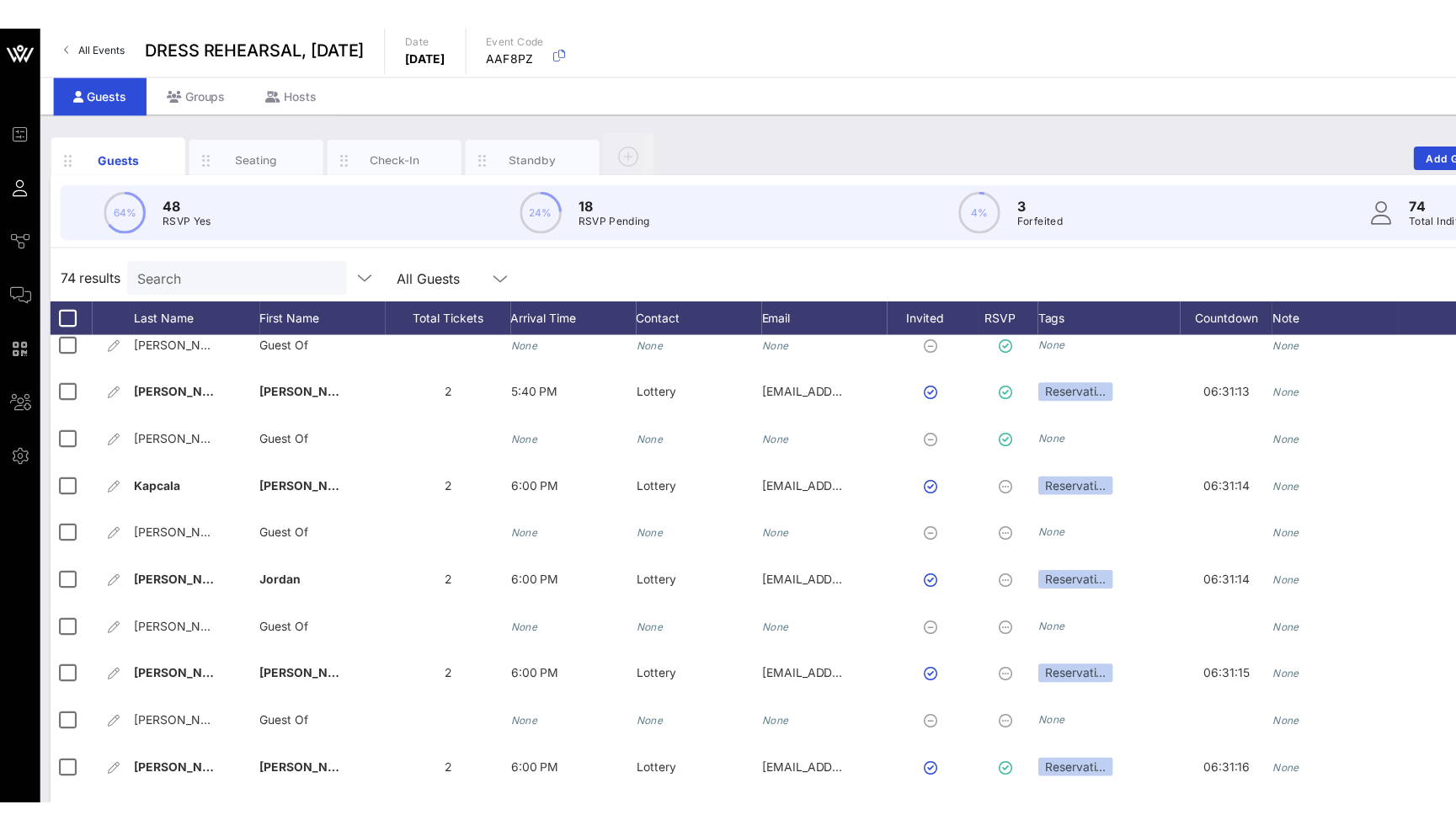
scroll to position [4, 0]
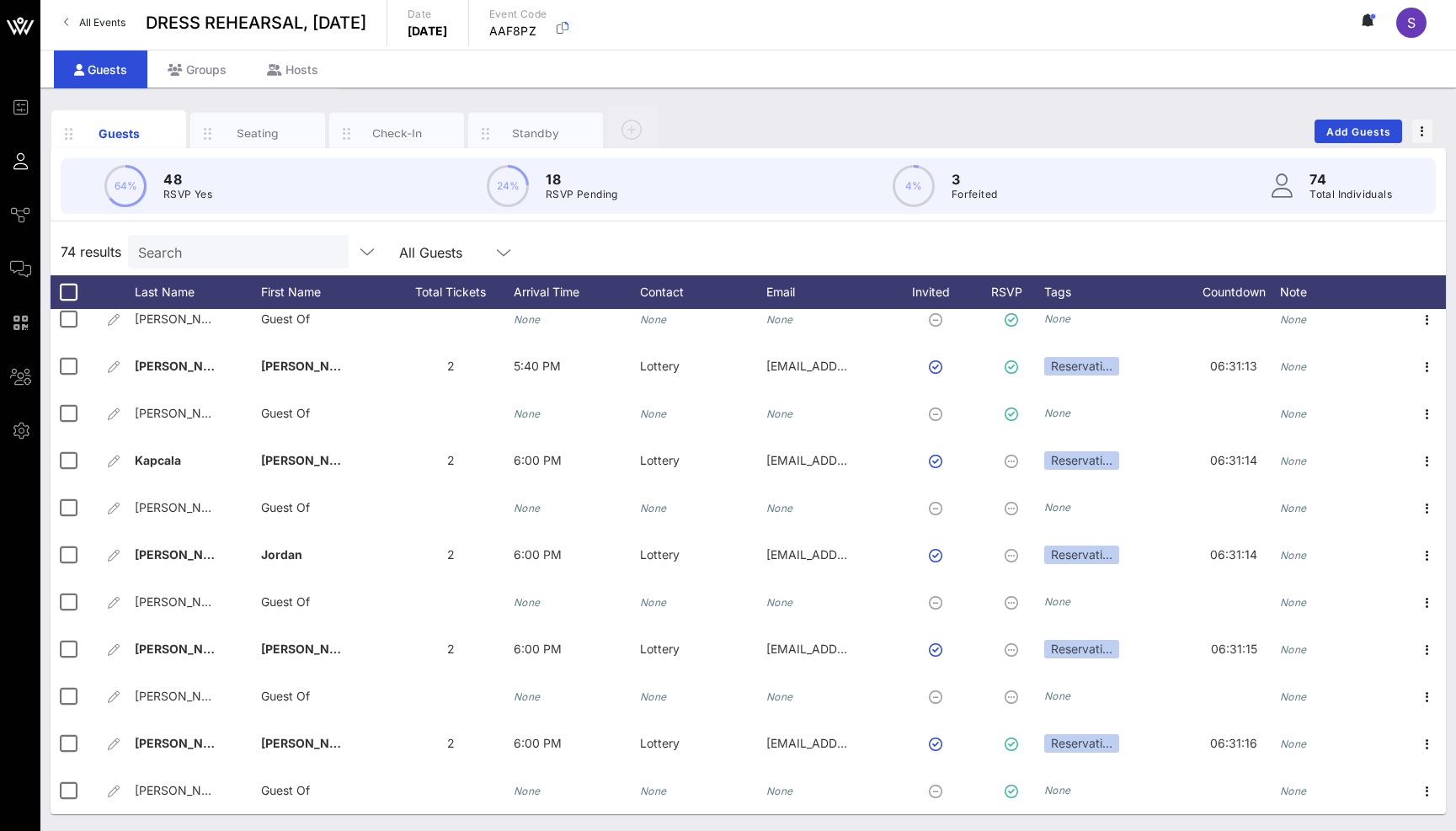
click at [763, 255] on div "74 results Search All Guests" at bounding box center [748, 252] width 1396 height 47
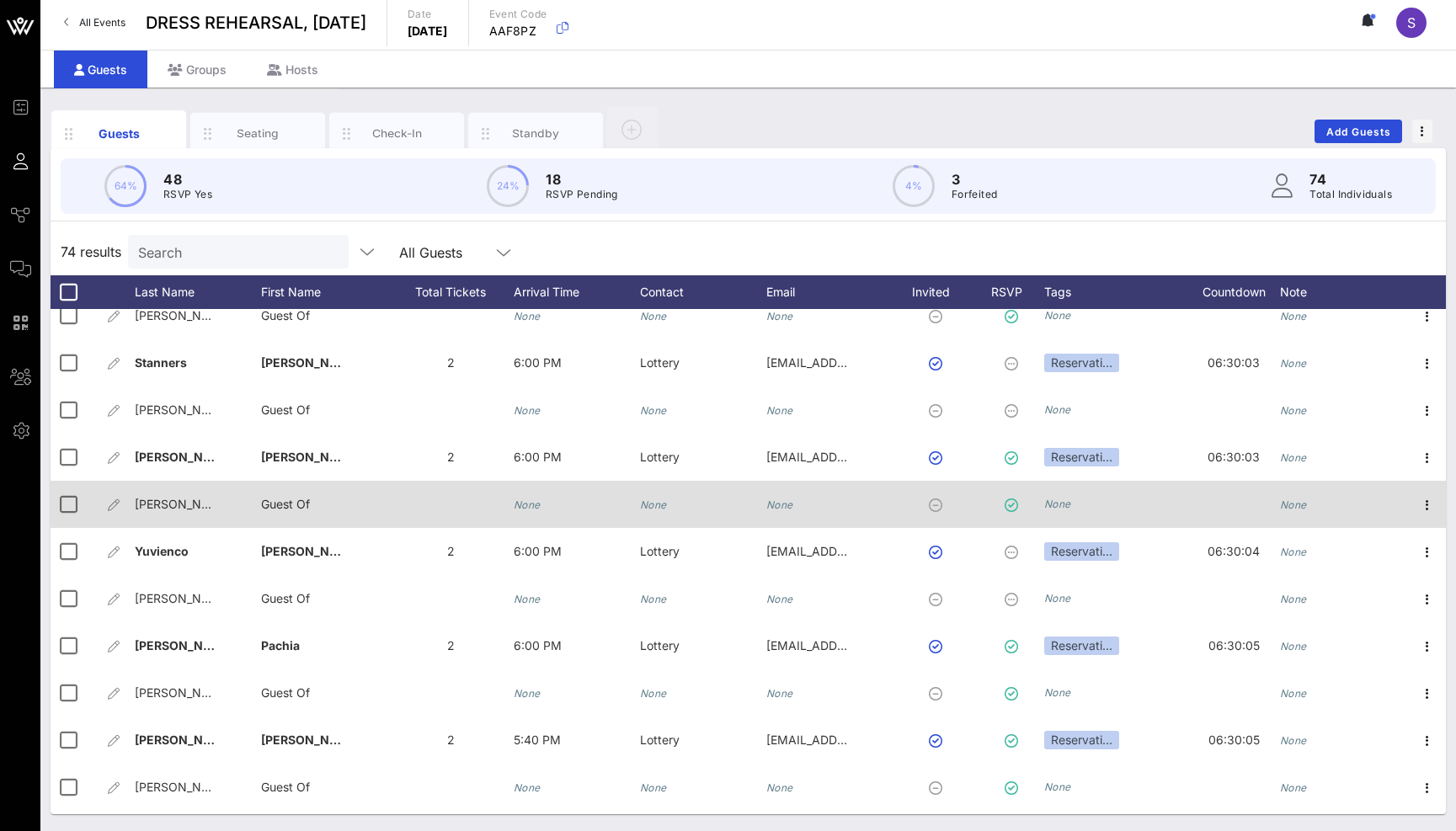
scroll to position [1216, 0]
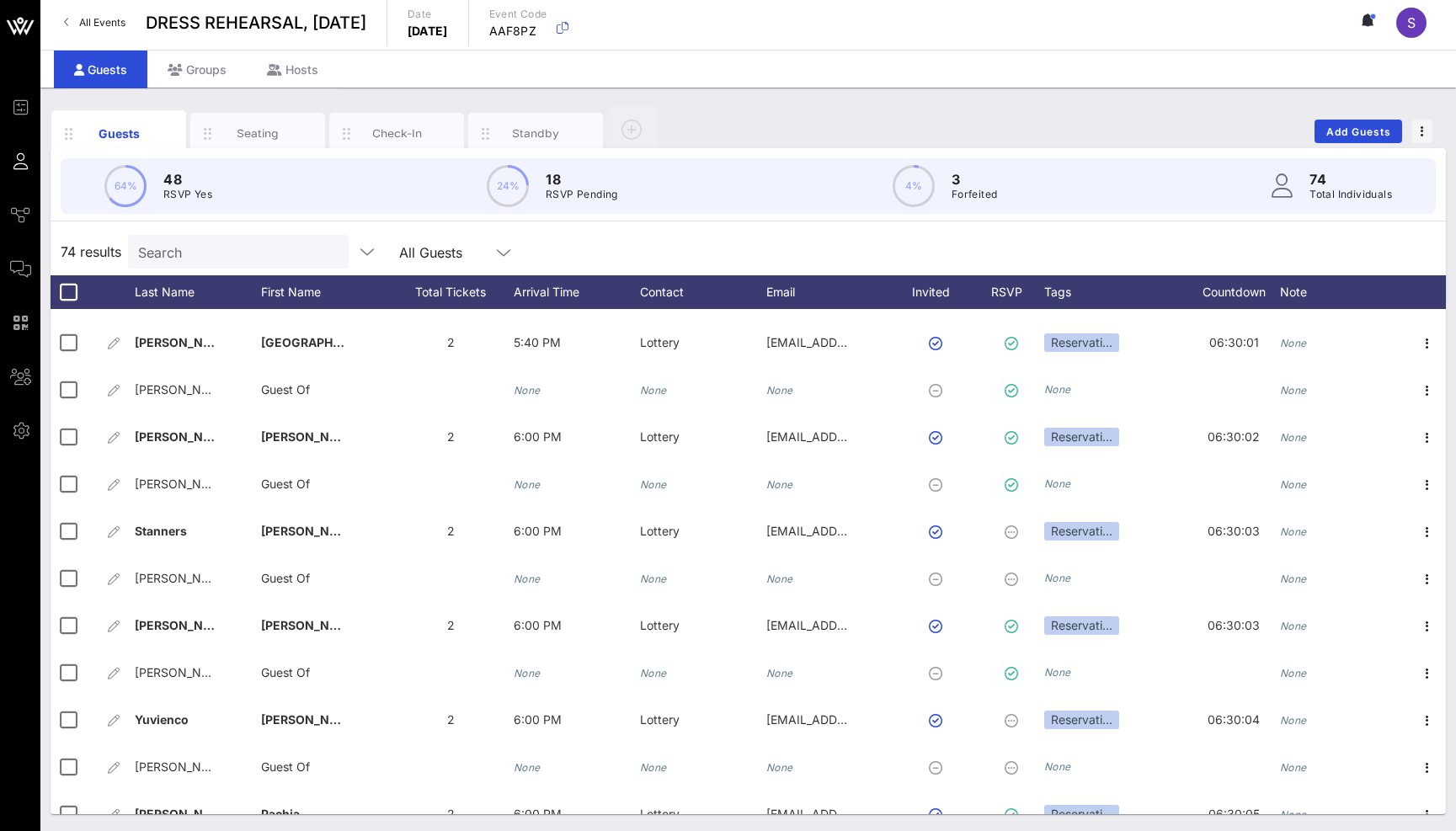
click at [214, 248] on input "Search" at bounding box center [236, 252] width 197 height 22
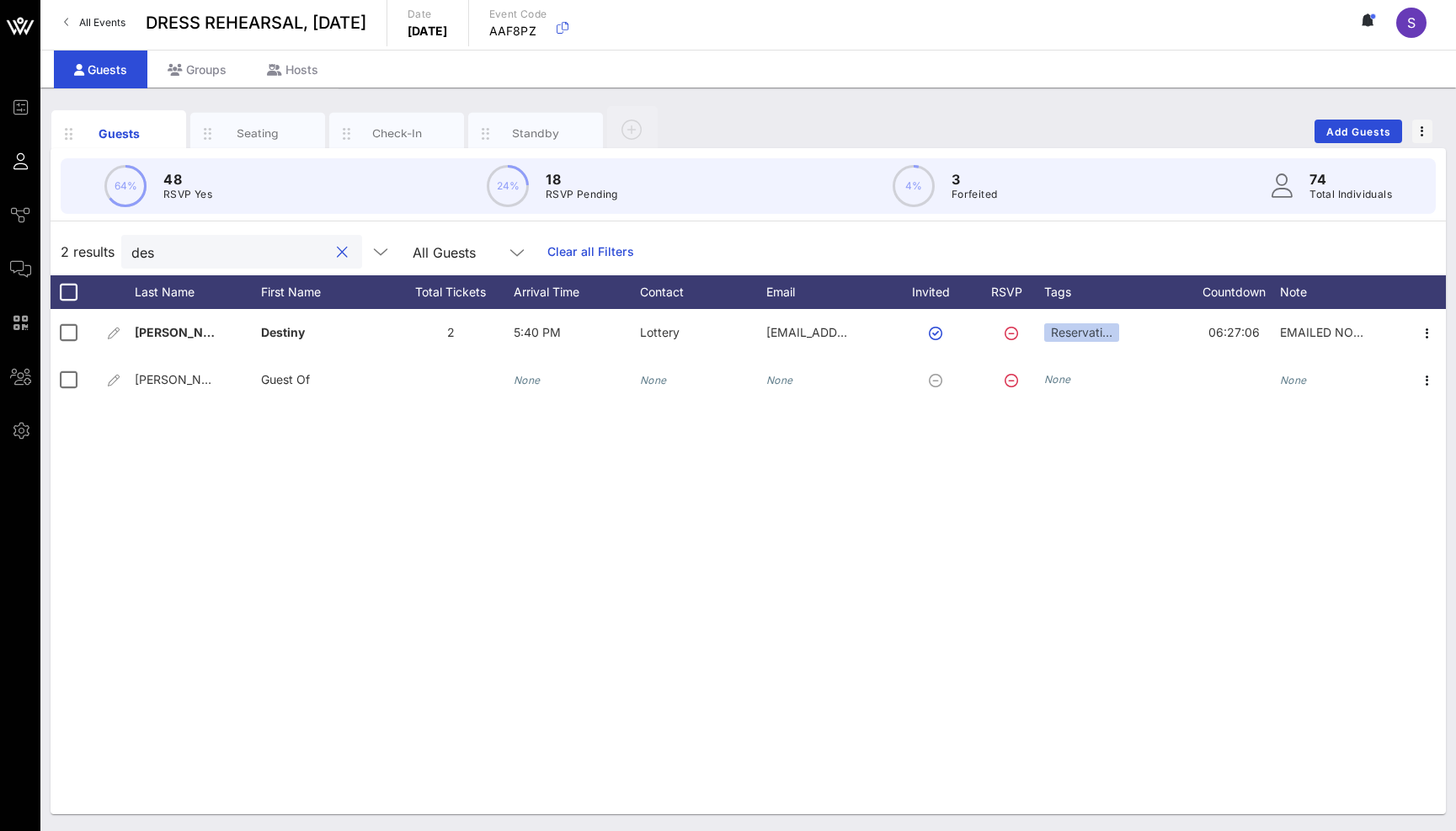
scroll to position [0, 0]
type input "d"
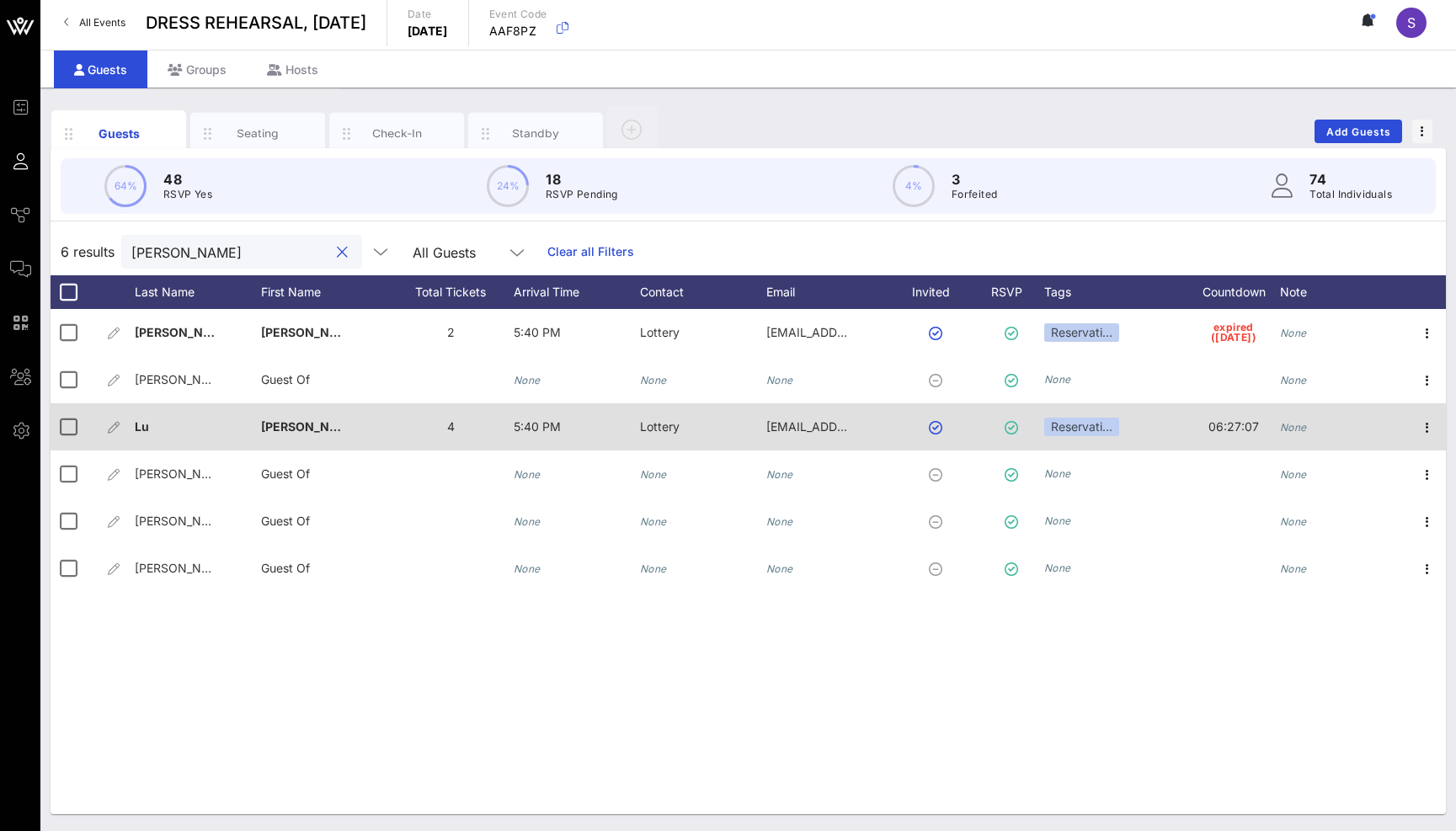
type input "amy"
click at [1298, 430] on icon "None" at bounding box center [1293, 427] width 27 height 13
type input "EMAILED NO - will rebook"
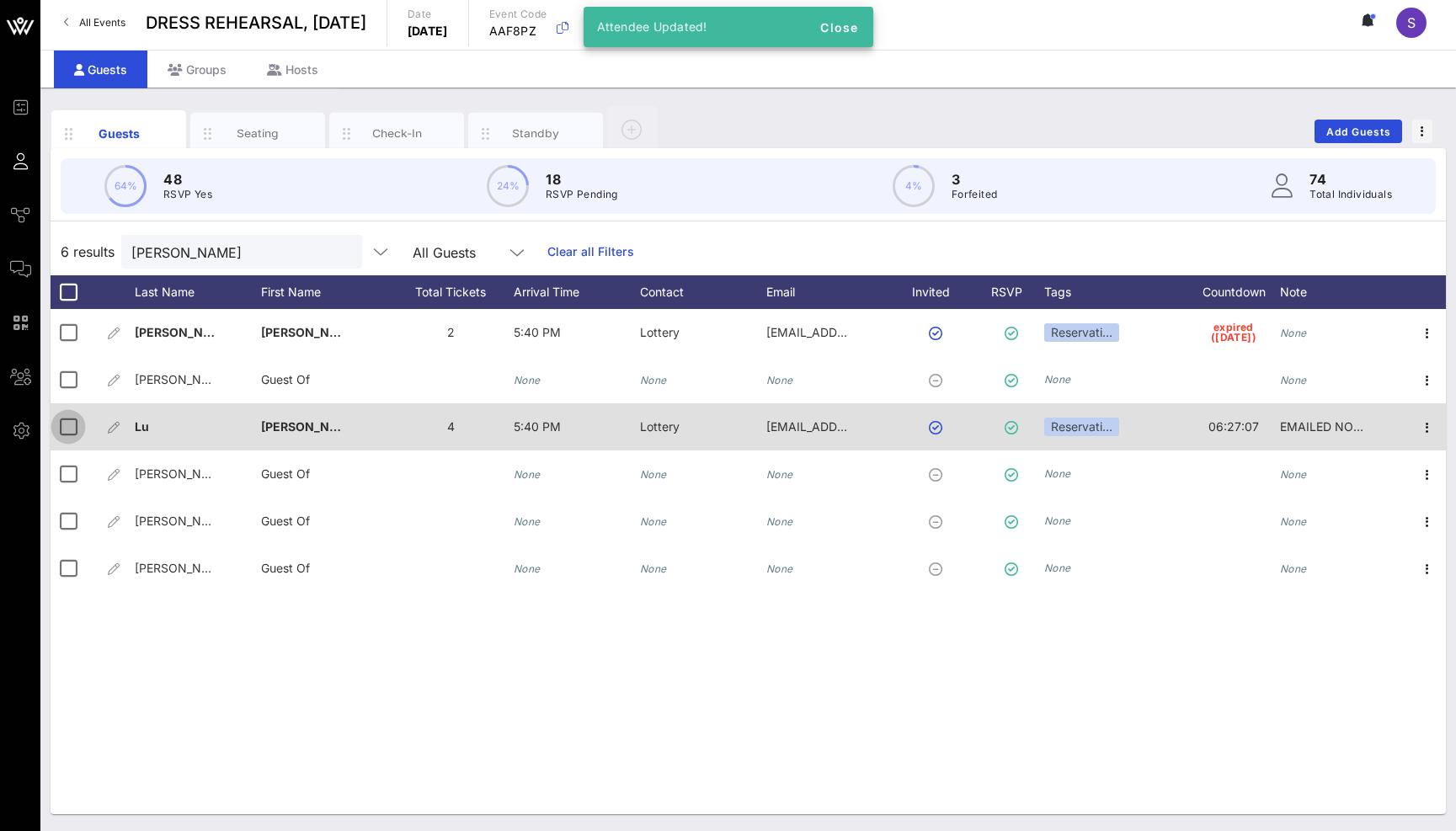
click at [73, 426] on div at bounding box center [68, 426] width 29 height 29
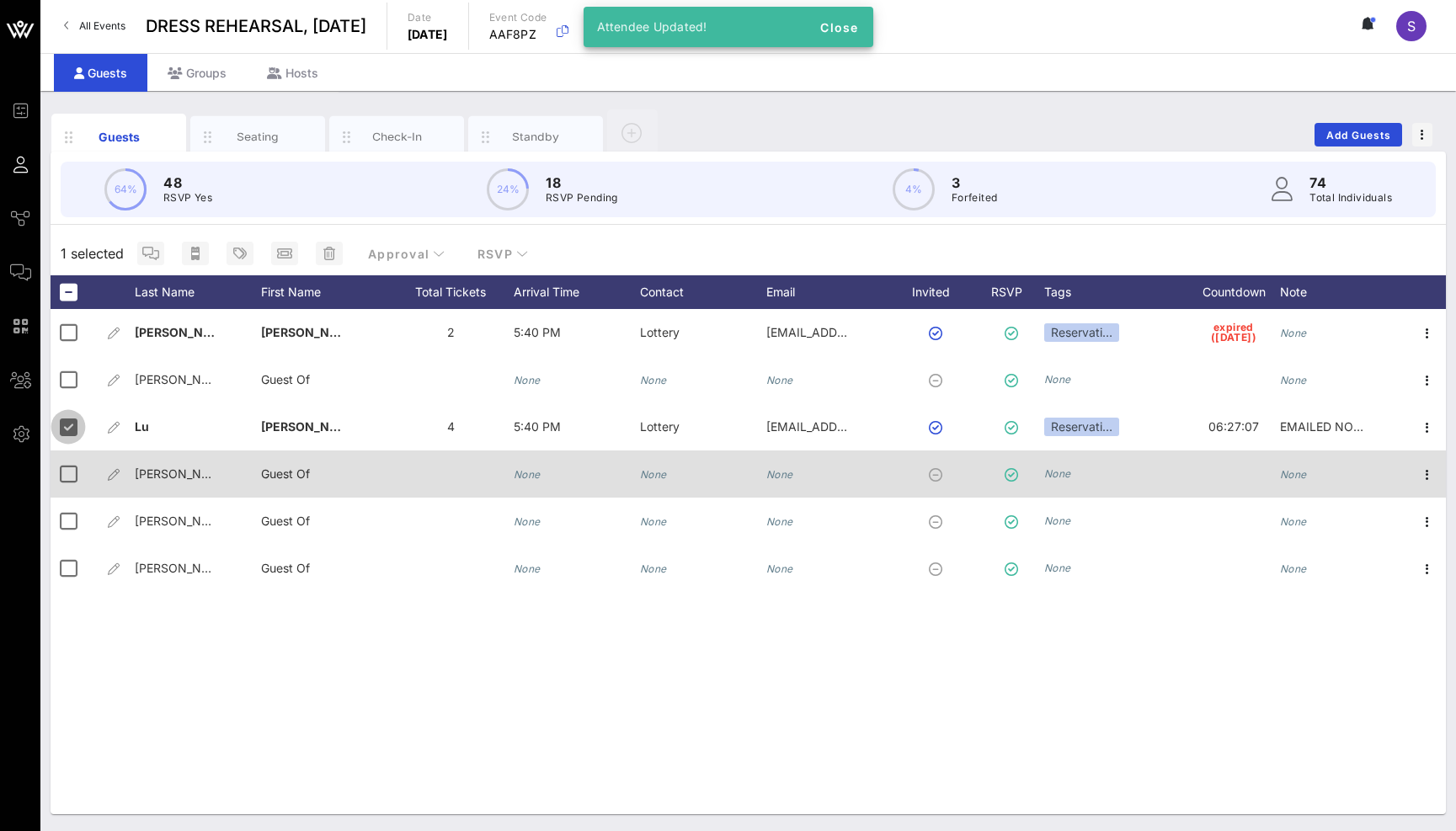
scroll to position [1, 0]
click at [70, 468] on div at bounding box center [68, 474] width 29 height 29
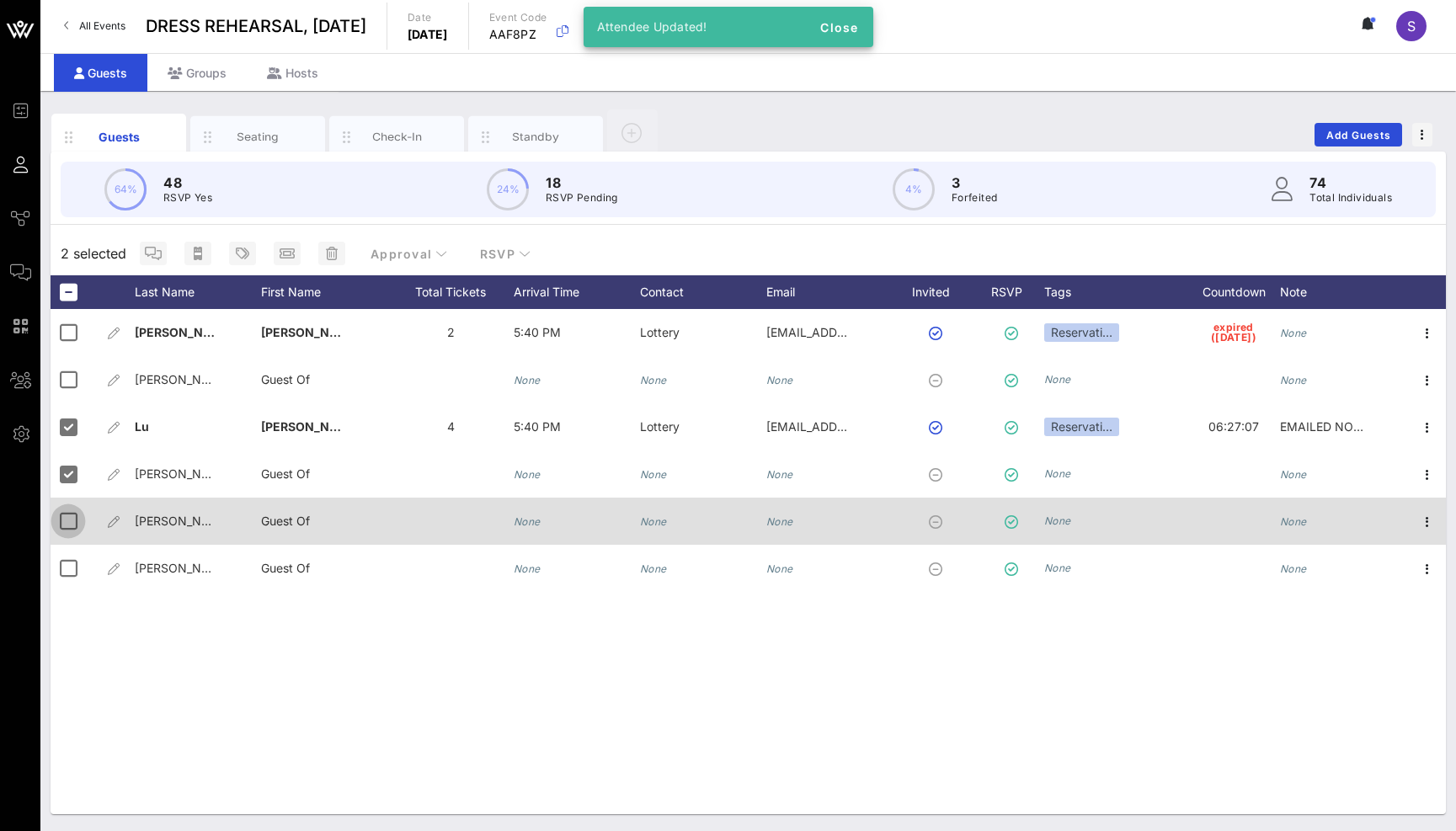
click at [65, 522] on div at bounding box center [68, 521] width 29 height 29
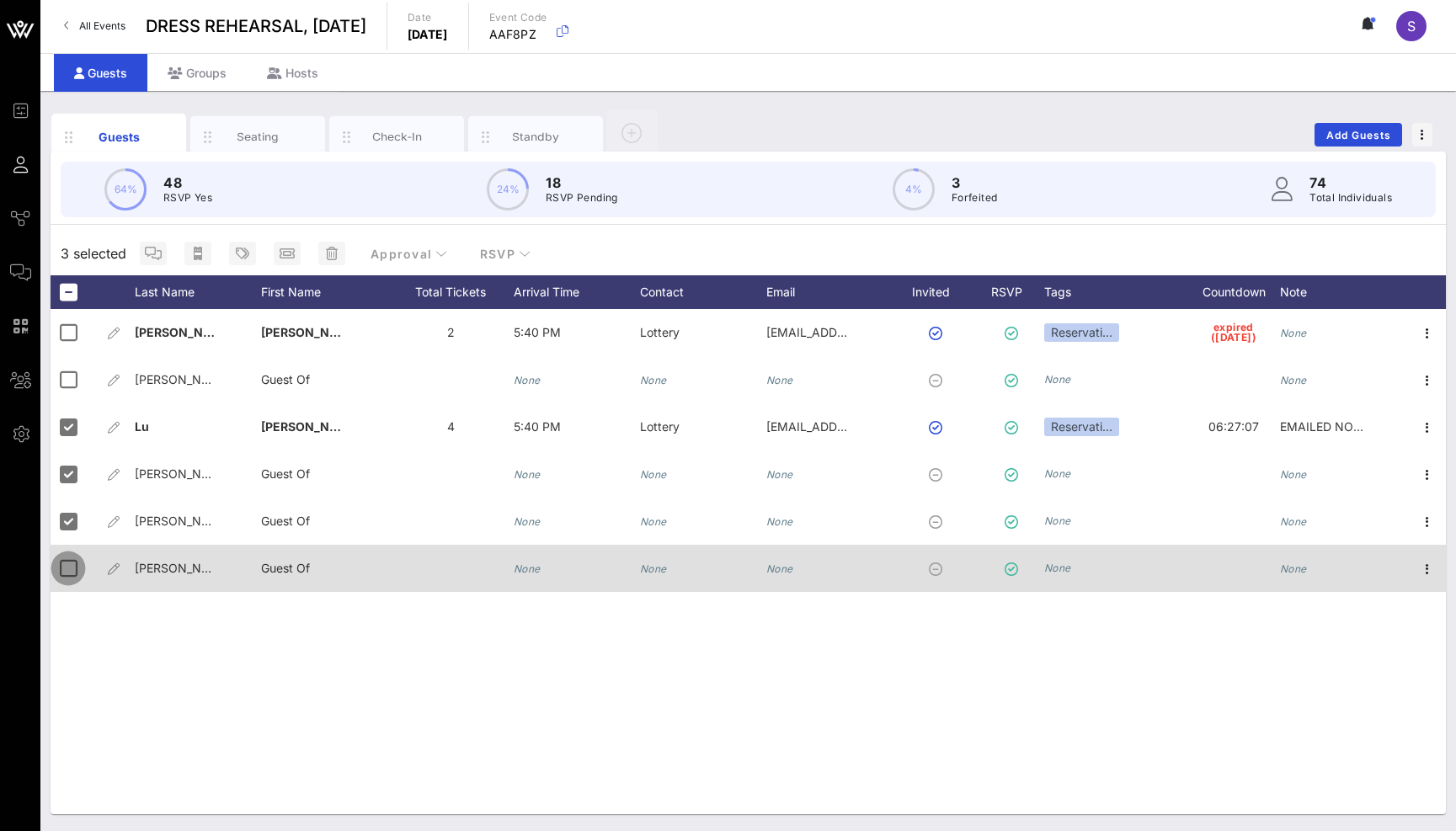
click at [67, 559] on div at bounding box center [68, 568] width 29 height 29
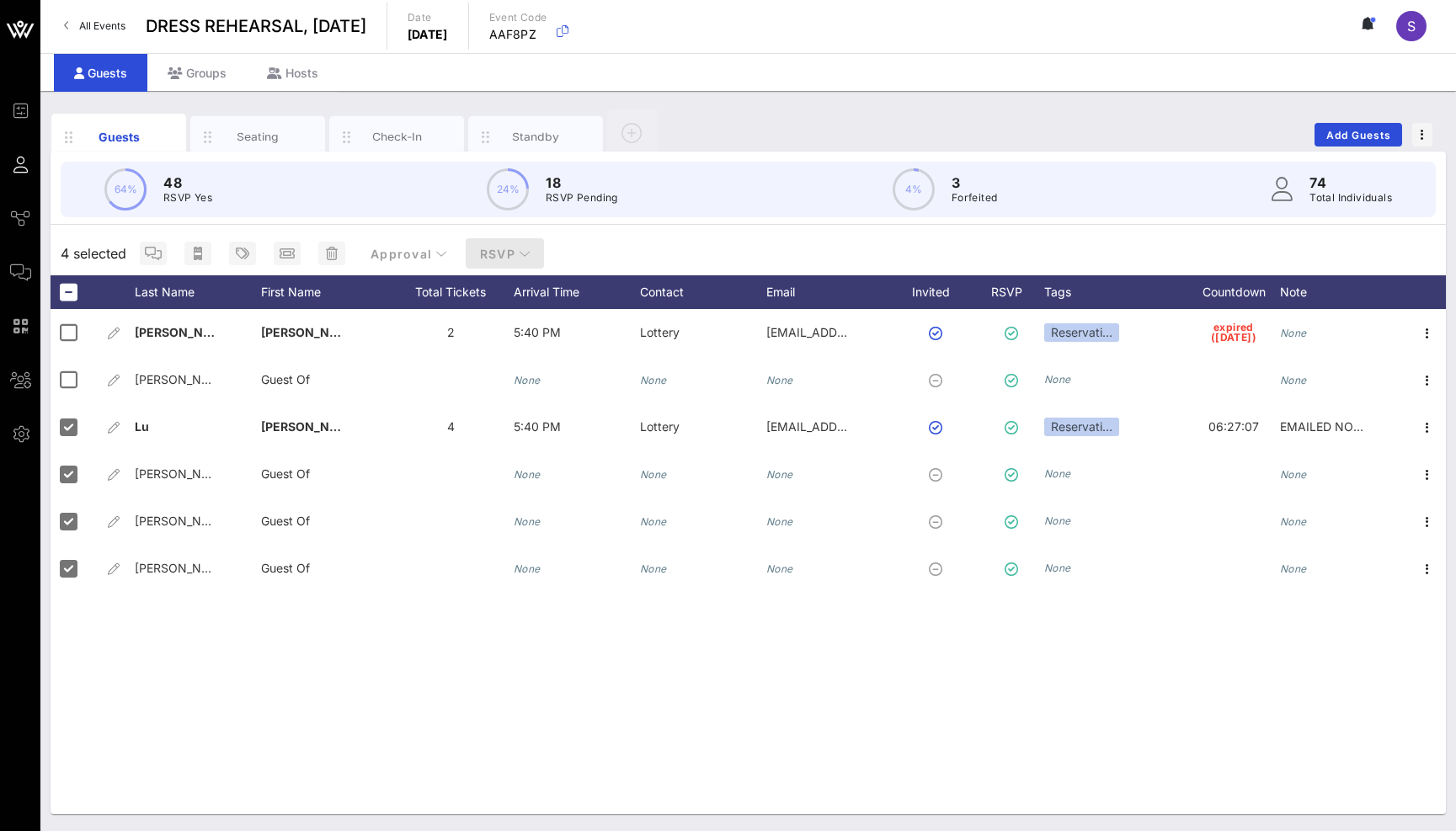
click at [490, 250] on span "RSVP" at bounding box center [505, 254] width 52 height 15
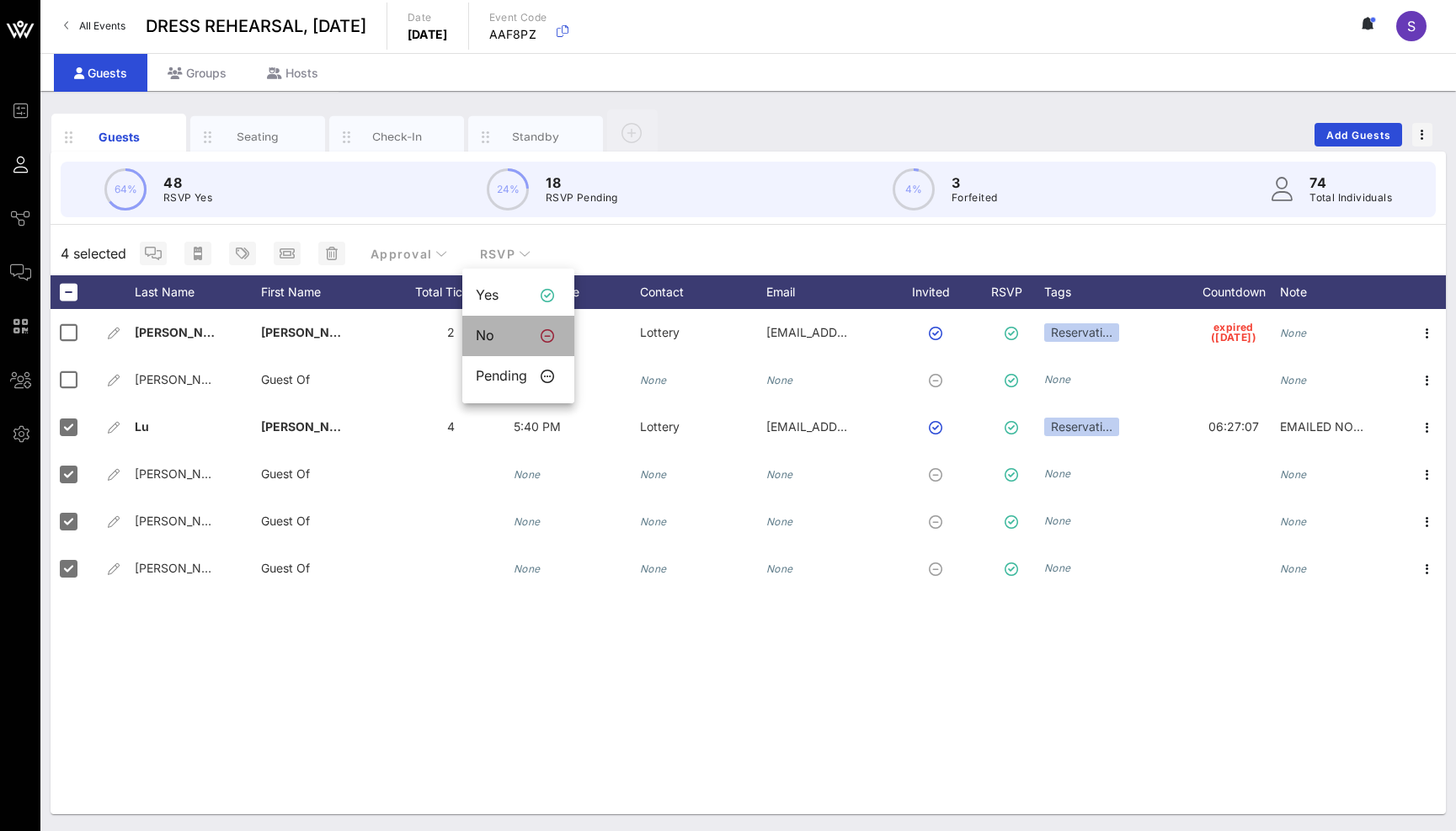
click at [508, 338] on div "No" at bounding box center [501, 336] width 51 height 16
